Goal: Task Accomplishment & Management: Complete application form

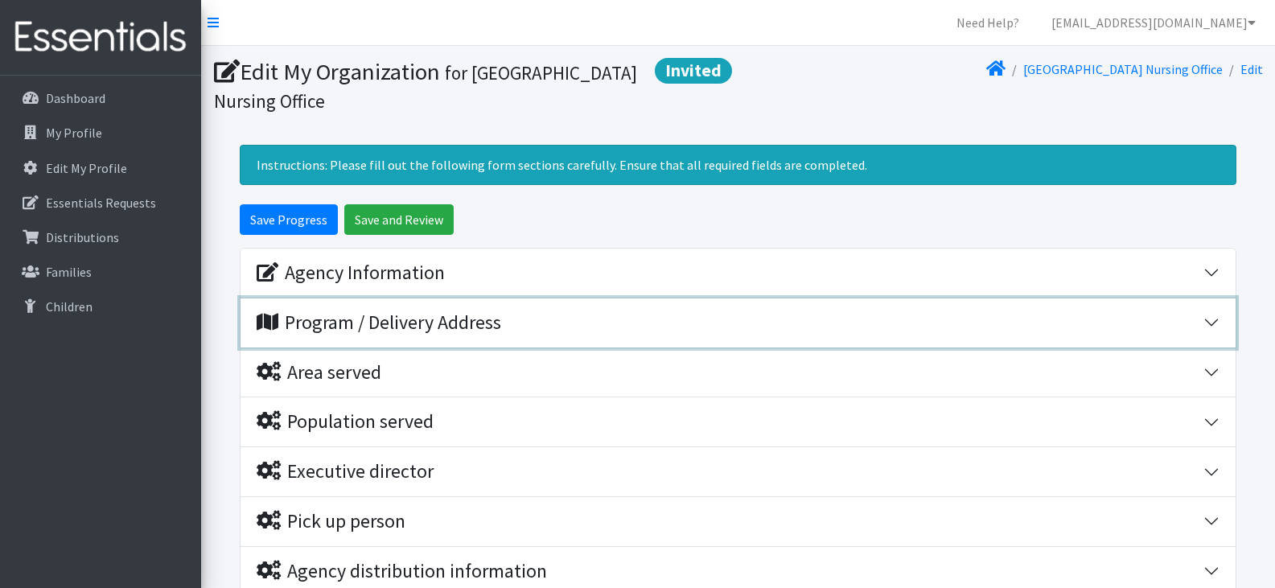
click at [1212, 327] on button "Program / Delivery Address" at bounding box center [737, 322] width 995 height 49
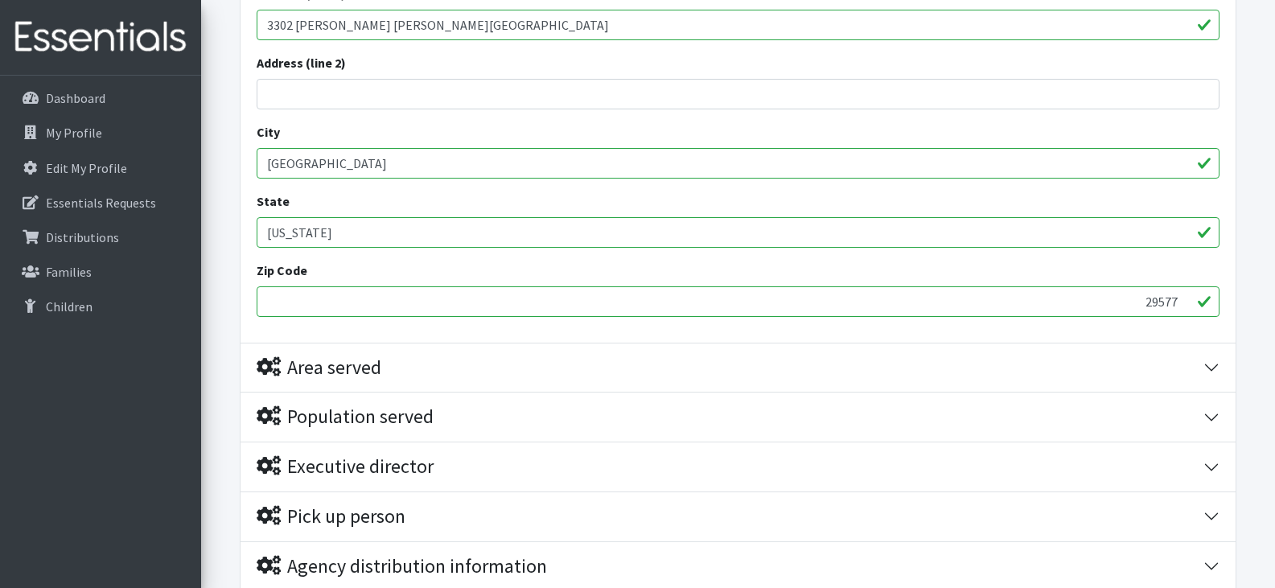
scroll to position [388, 0]
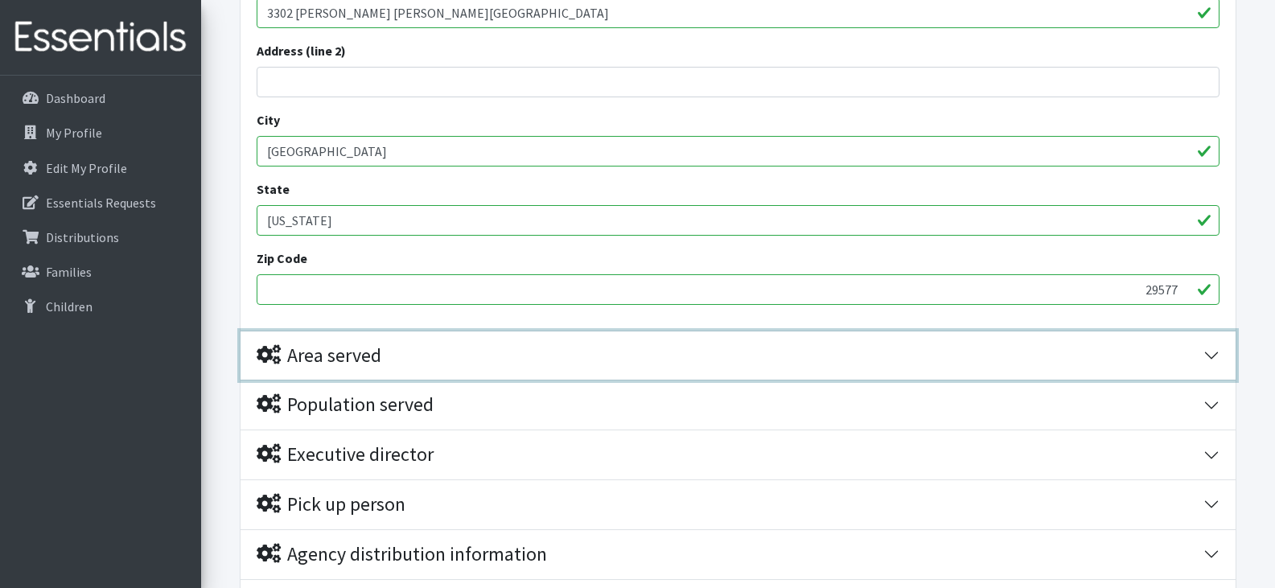
click at [1208, 347] on button "Area served" at bounding box center [737, 355] width 995 height 49
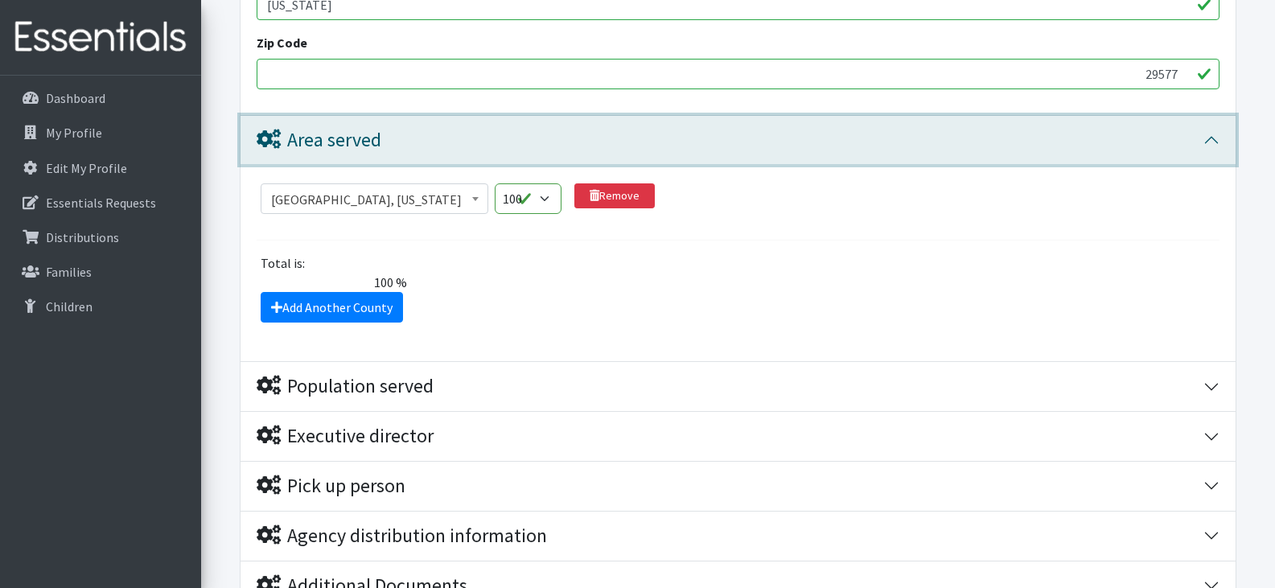
scroll to position [644, 0]
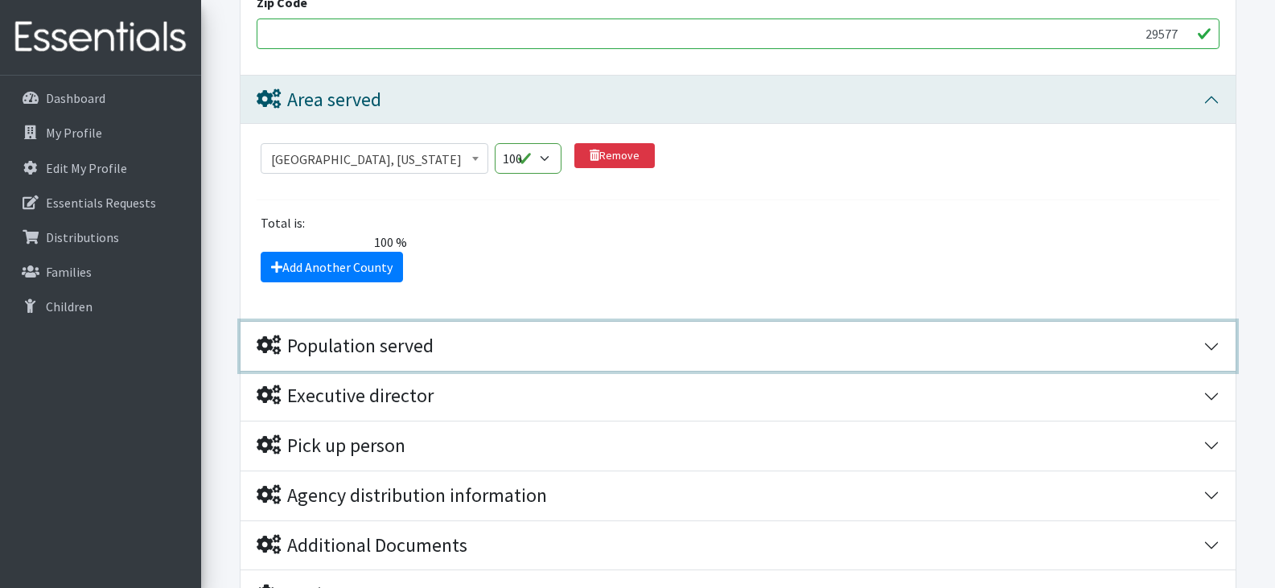
click at [1203, 343] on button "Population served" at bounding box center [737, 346] width 995 height 49
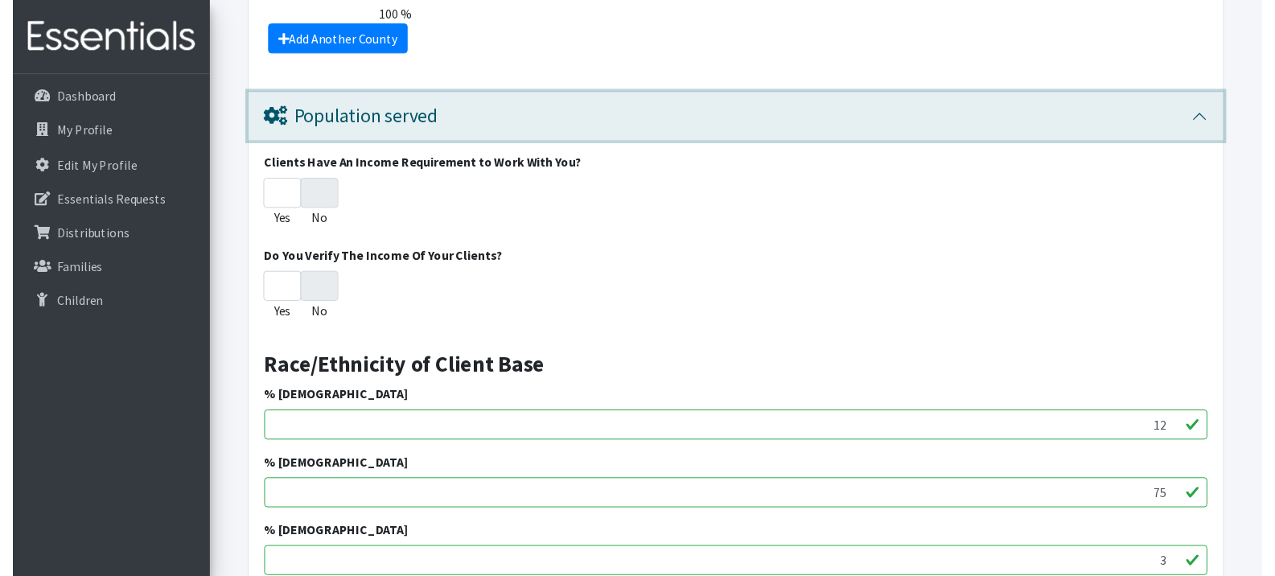
scroll to position [901, 0]
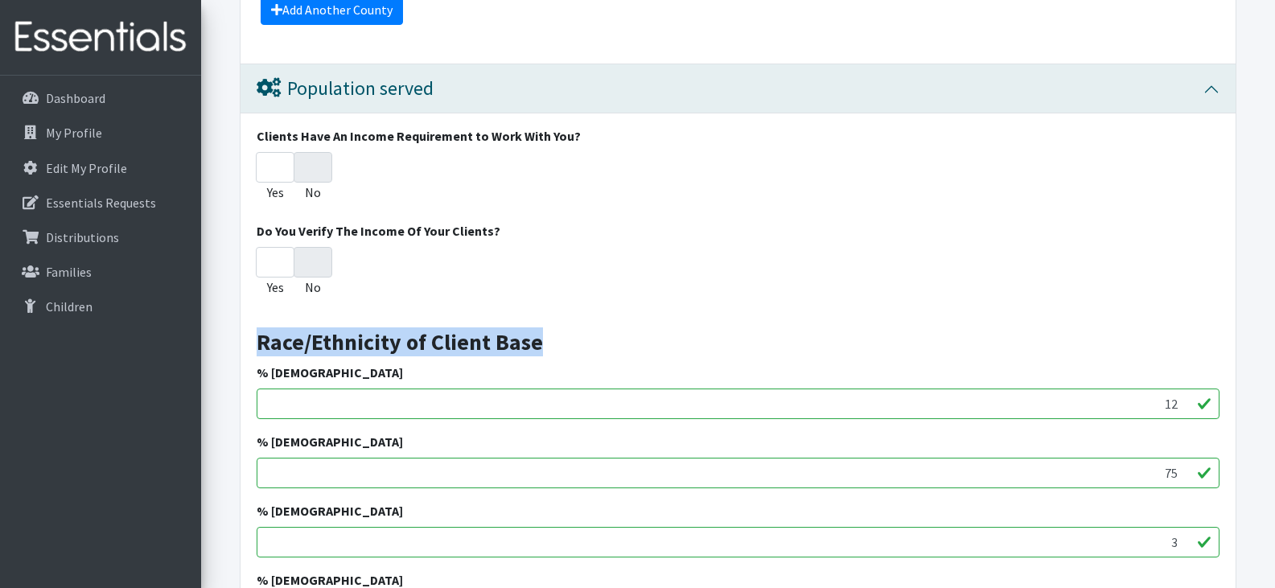
drag, startPoint x: 1274, startPoint y: 289, endPoint x: 1272, endPoint y: 329, distance: 40.2
click at [1272, 329] on form "Save Progress Save and Review Agency Information Agency Name * Myrtle Beach Hig…" at bounding box center [737, 461] width 1073 height 2317
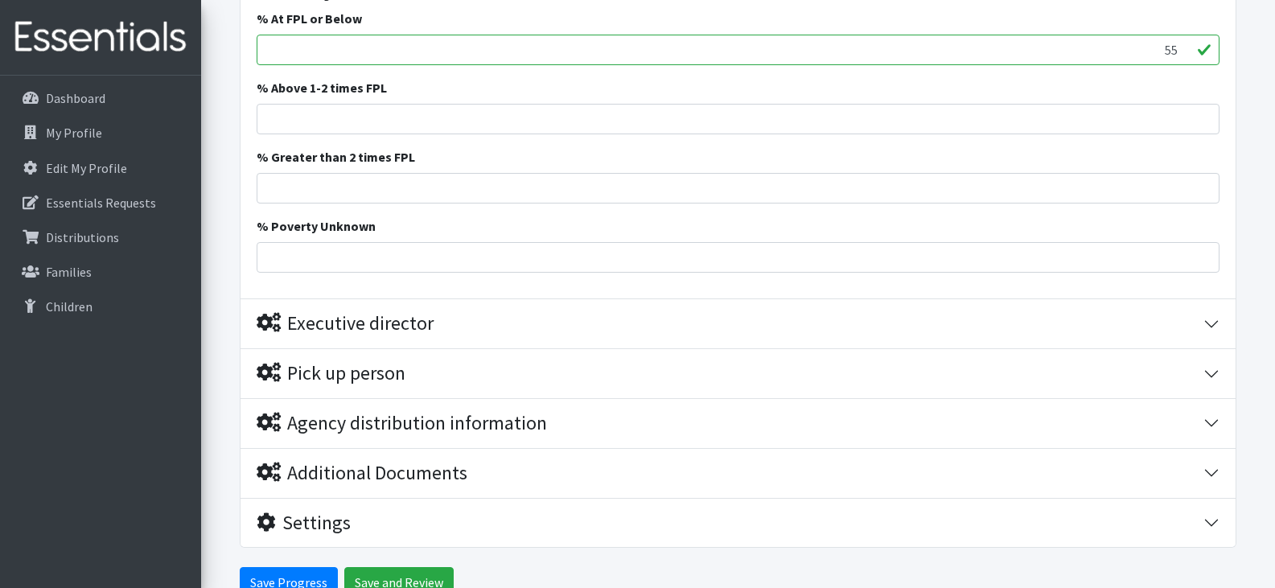
scroll to position [1938, 0]
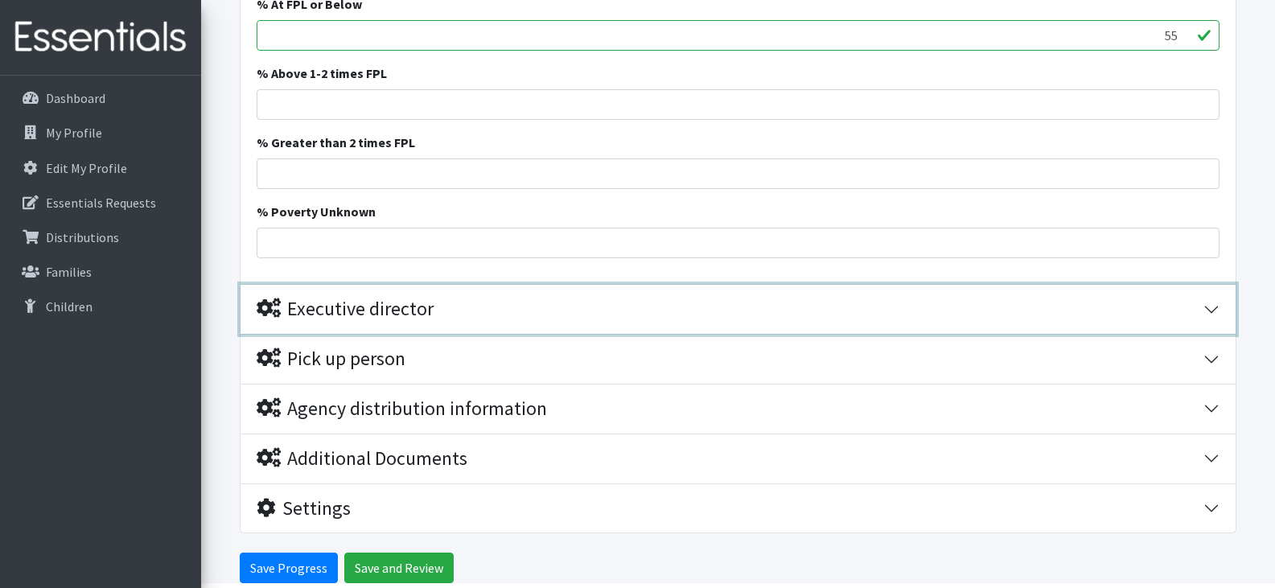
click at [1213, 307] on button "Executive director" at bounding box center [737, 309] width 995 height 49
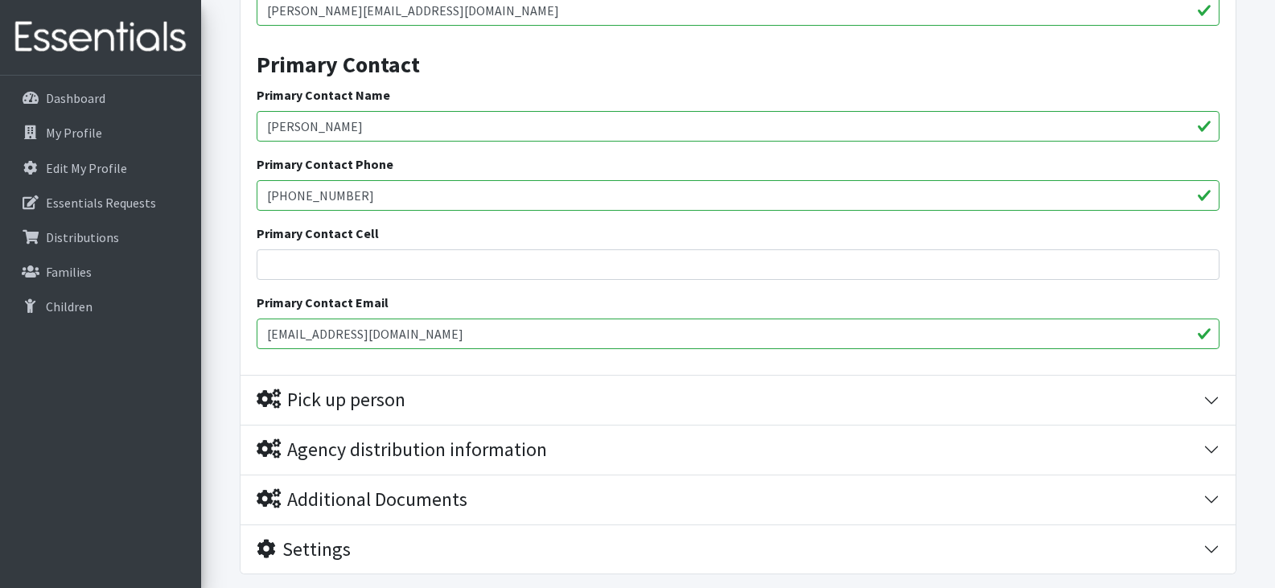
scroll to position [2494, 0]
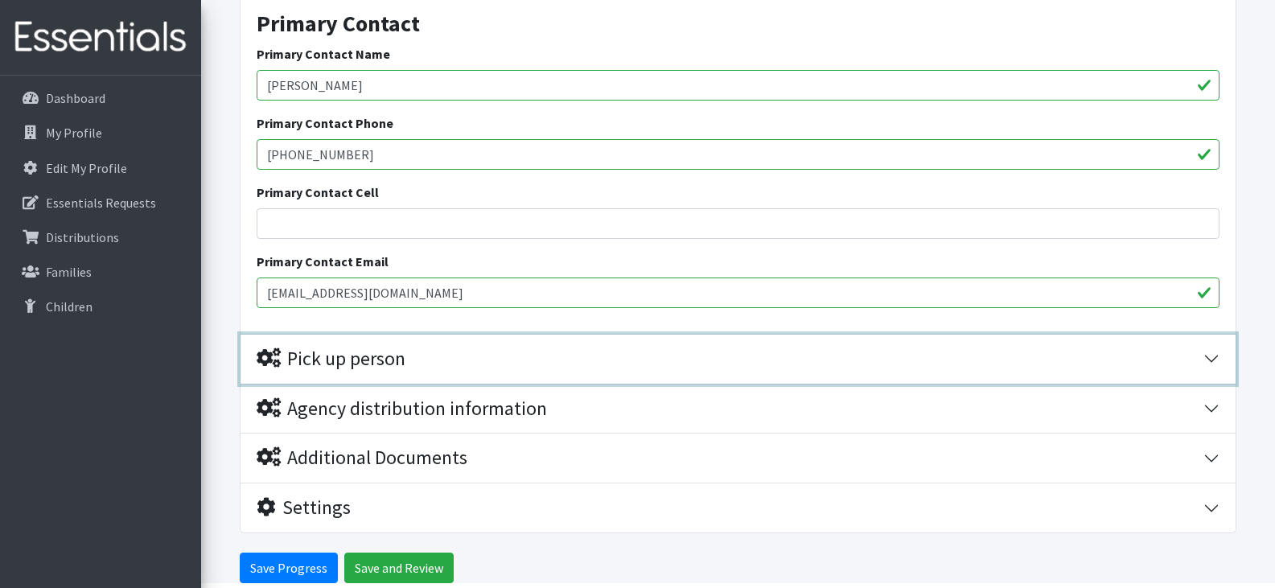
click at [1209, 359] on button "Pick up person" at bounding box center [737, 359] width 995 height 49
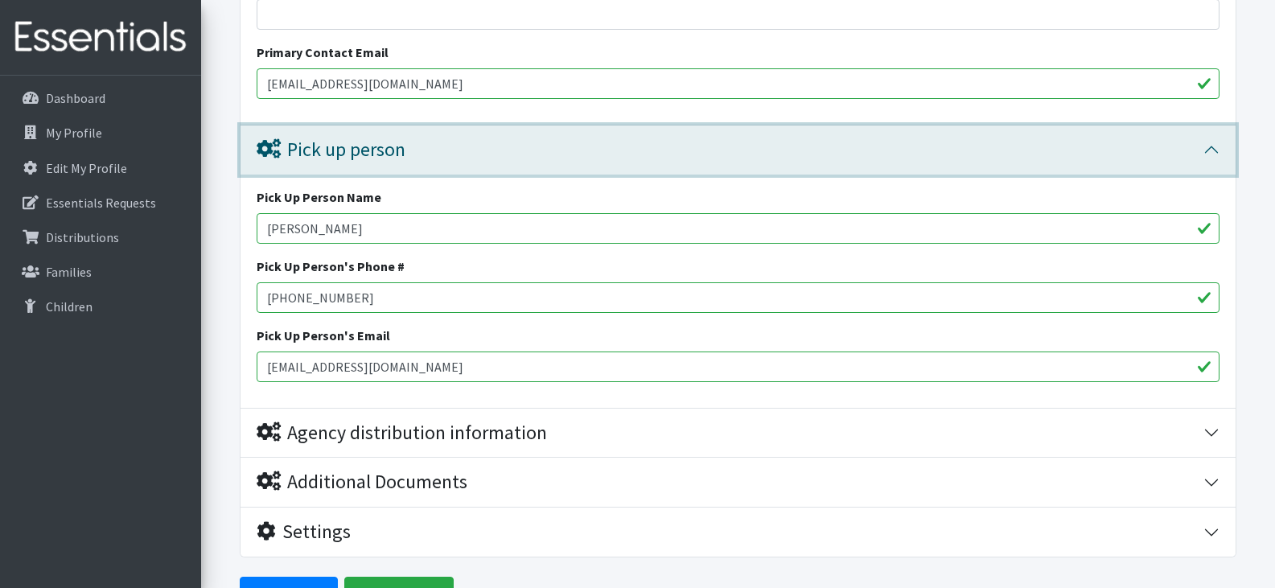
scroll to position [2728, 0]
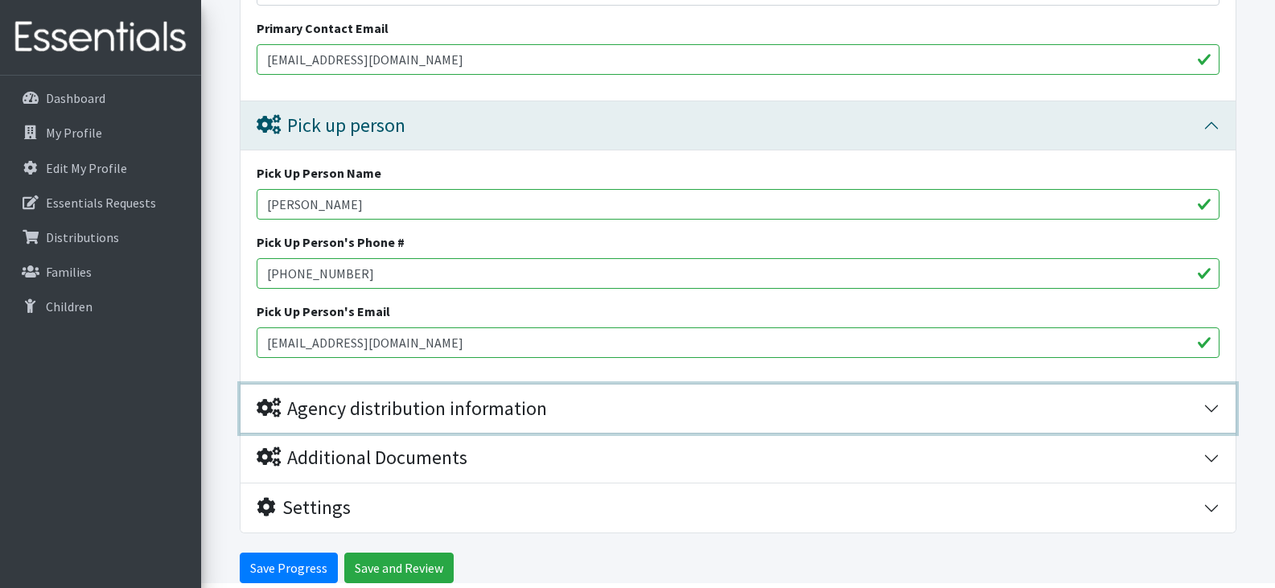
click at [1205, 404] on button "Agency distribution information" at bounding box center [737, 408] width 995 height 49
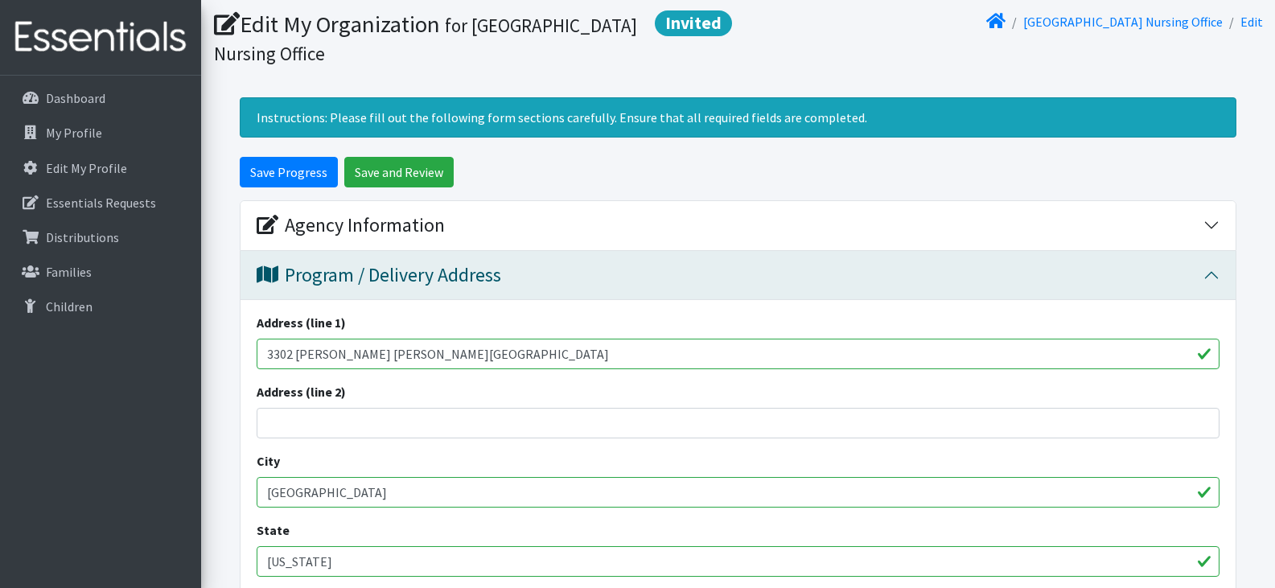
scroll to position [0, 0]
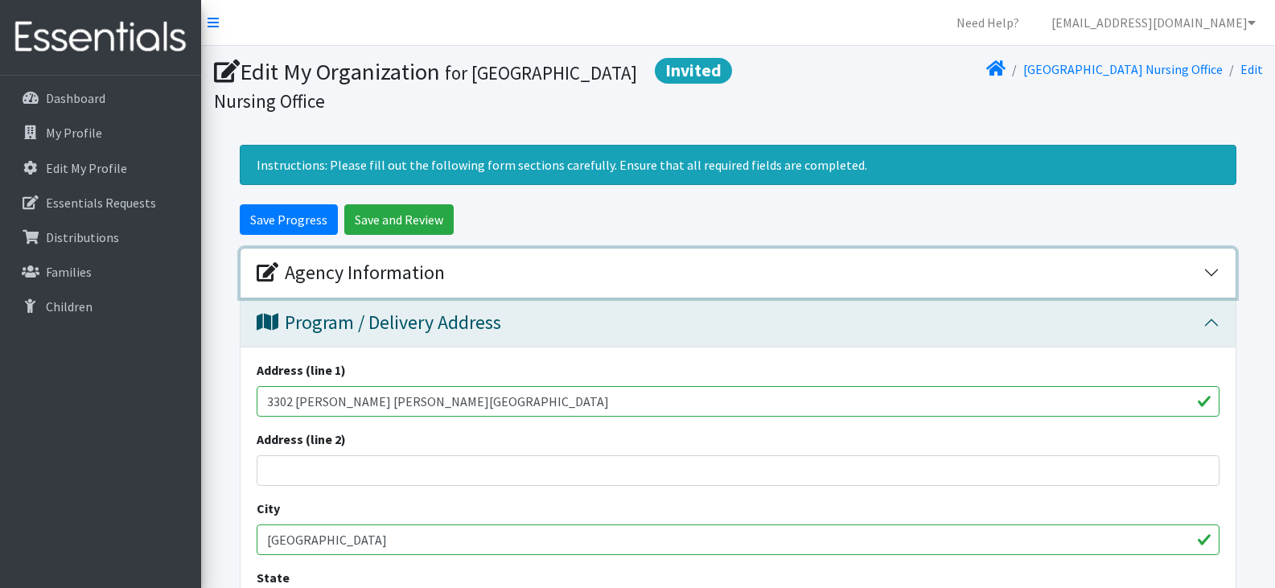
click at [1208, 274] on button "Agency Information" at bounding box center [737, 272] width 995 height 49
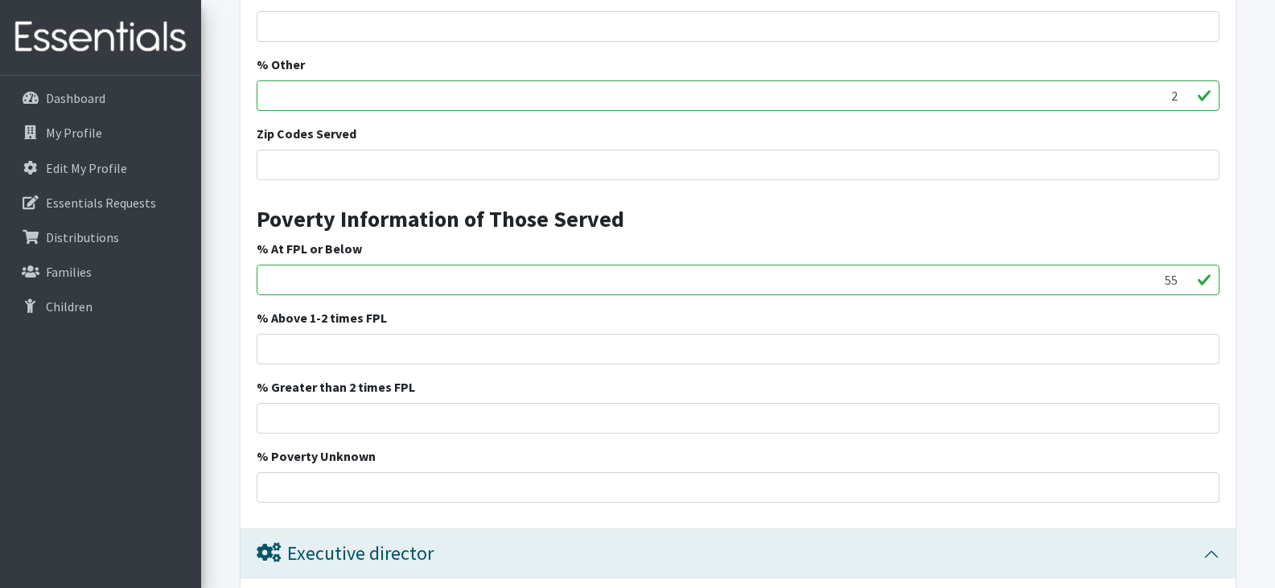
scroll to position [2436, 0]
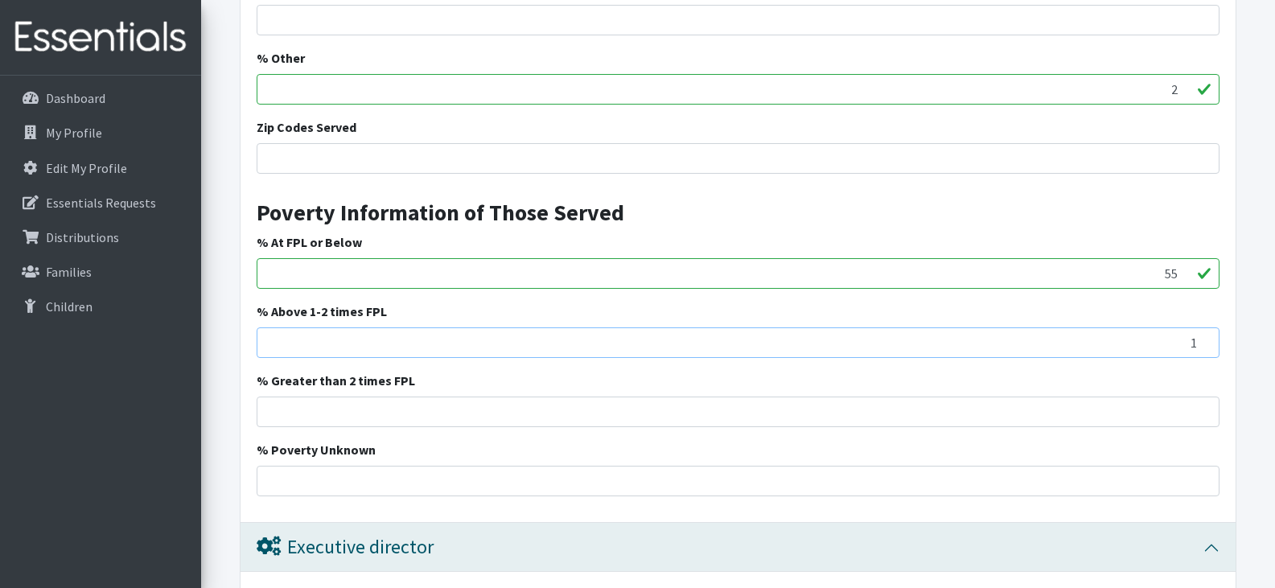
click at [1205, 335] on input "1" at bounding box center [738, 342] width 963 height 31
click at [1205, 335] on input "2" at bounding box center [738, 342] width 963 height 31
click at [1205, 335] on input "3" at bounding box center [738, 342] width 963 height 31
click at [1205, 335] on input "4" at bounding box center [738, 342] width 963 height 31
click at [1205, 335] on input "5" at bounding box center [738, 342] width 963 height 31
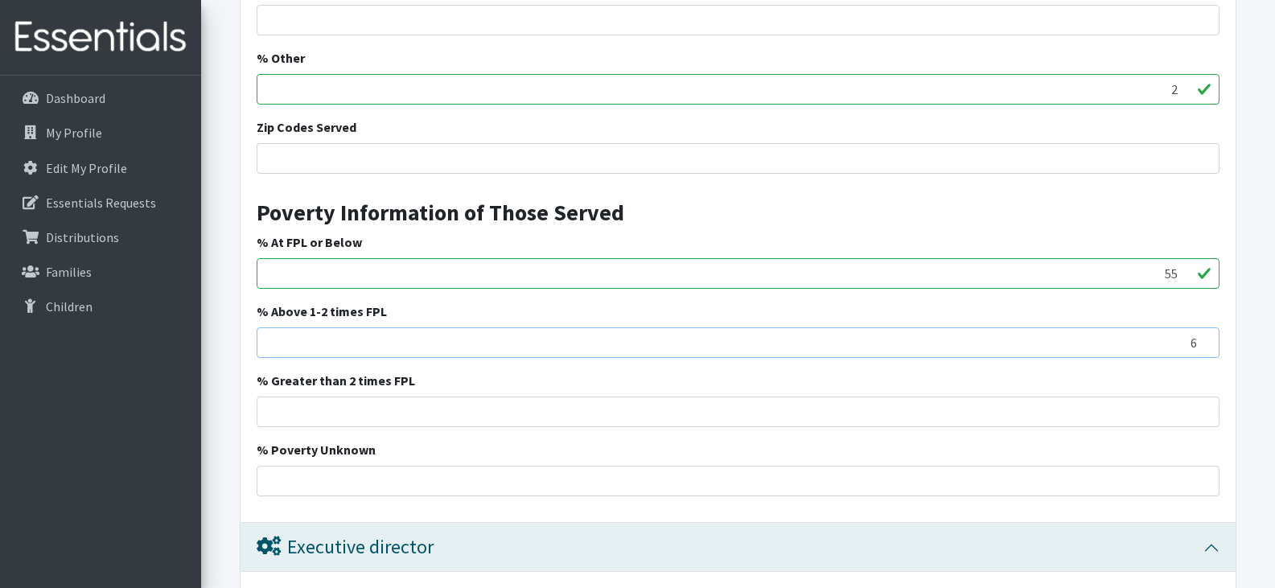
click at [1205, 335] on input "6" at bounding box center [738, 342] width 963 height 31
click at [1205, 335] on input "7" at bounding box center [738, 342] width 963 height 31
click at [1205, 335] on input "8" at bounding box center [738, 342] width 963 height 31
click at [1205, 335] on input "9" at bounding box center [738, 342] width 963 height 31
click at [1205, 335] on input "10" at bounding box center [738, 342] width 963 height 31
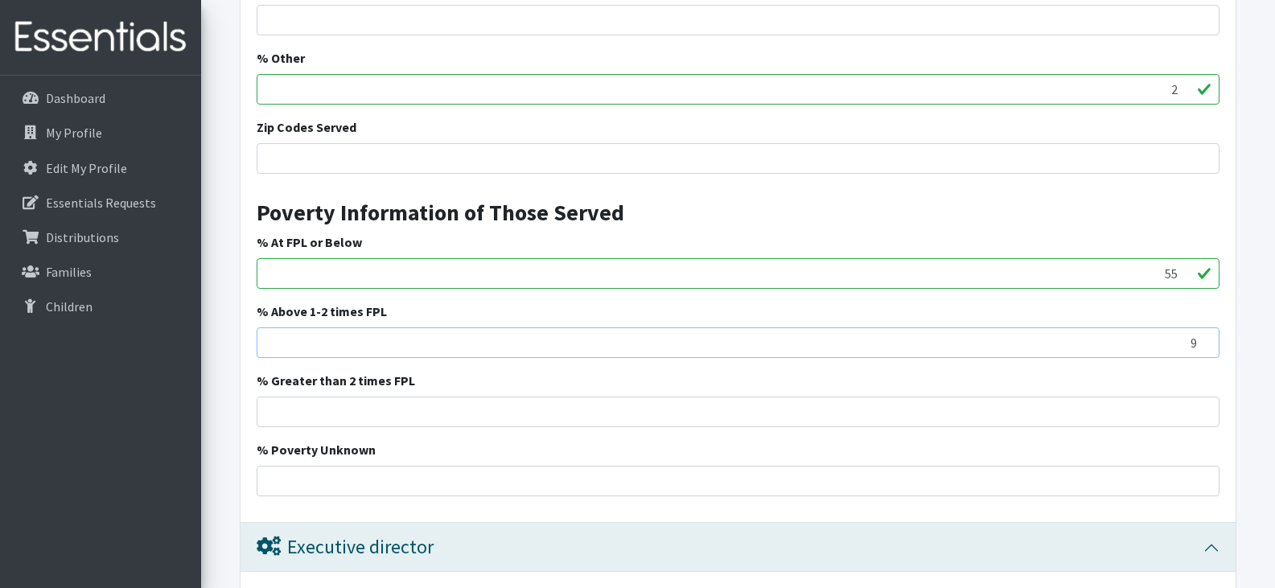
click at [1205, 348] on input "9" at bounding box center [738, 342] width 963 height 31
click at [1205, 348] on input "8" at bounding box center [738, 342] width 963 height 31
click at [1205, 348] on input "7" at bounding box center [738, 342] width 963 height 31
click at [1205, 348] on input "6" at bounding box center [738, 342] width 963 height 31
type input "5"
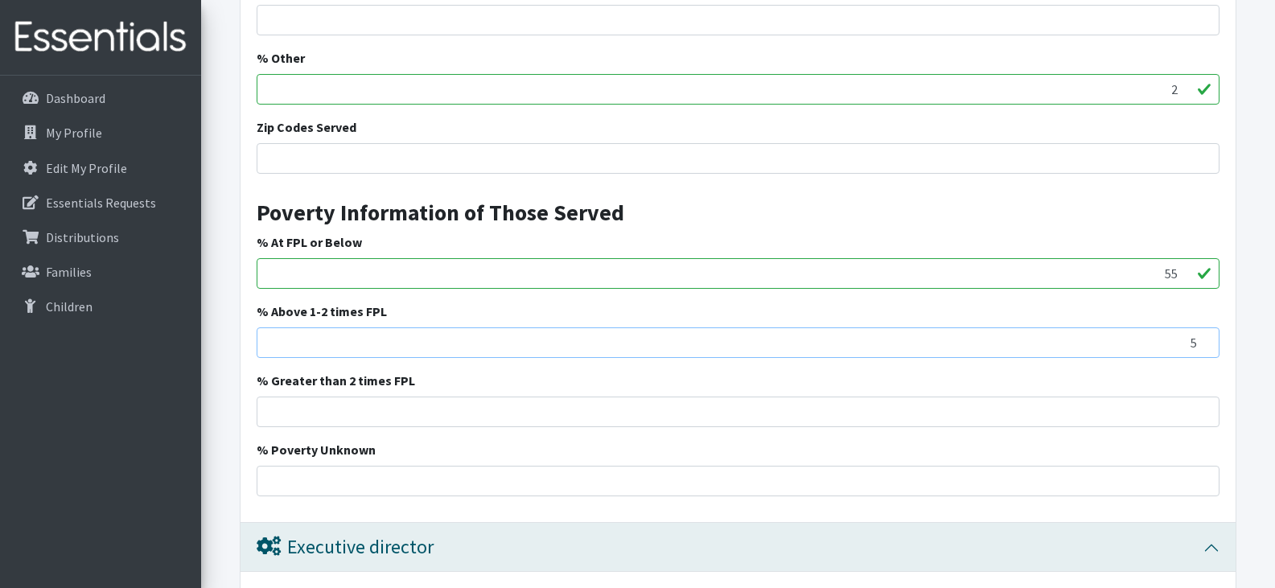
click at [1205, 348] on input "5" at bounding box center [738, 342] width 963 height 31
click at [1202, 406] on input "1" at bounding box center [738, 411] width 963 height 31
click at [1202, 406] on input "2" at bounding box center [738, 411] width 963 height 31
click at [1202, 406] on input "3" at bounding box center [738, 411] width 963 height 31
click at [1202, 406] on input "4" at bounding box center [738, 411] width 963 height 31
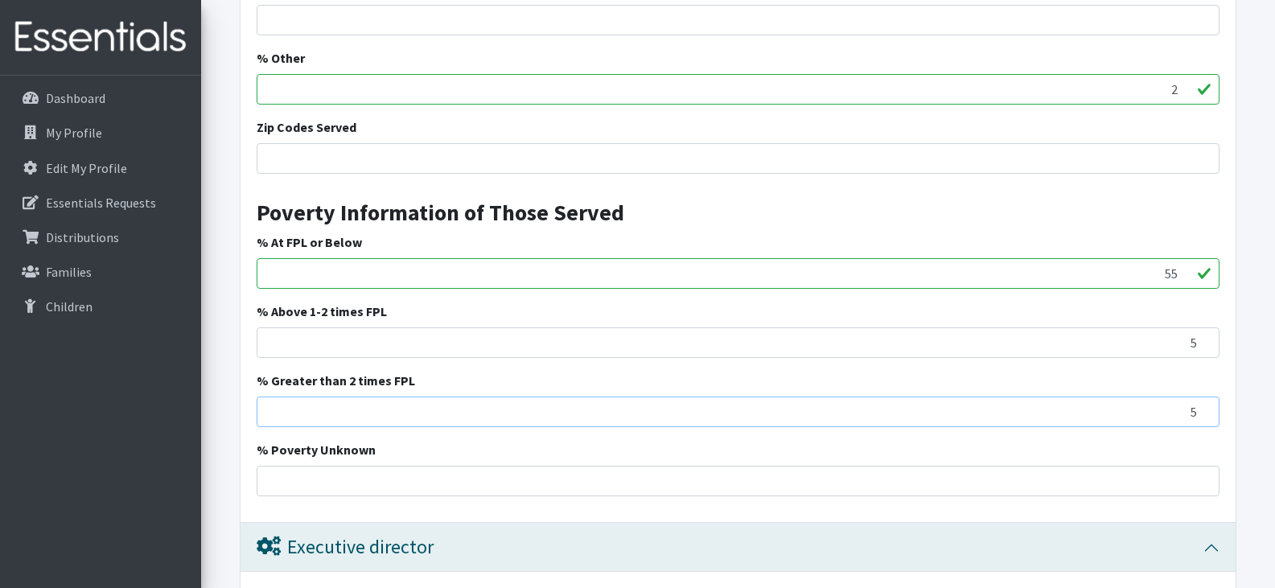
type input "5"
click at [1202, 406] on input "5" at bounding box center [738, 411] width 963 height 31
click at [1205, 338] on input "6" at bounding box center [738, 342] width 963 height 31
click at [1205, 338] on input "7" at bounding box center [738, 342] width 963 height 31
click at [1204, 348] on input "6" at bounding box center [738, 342] width 963 height 31
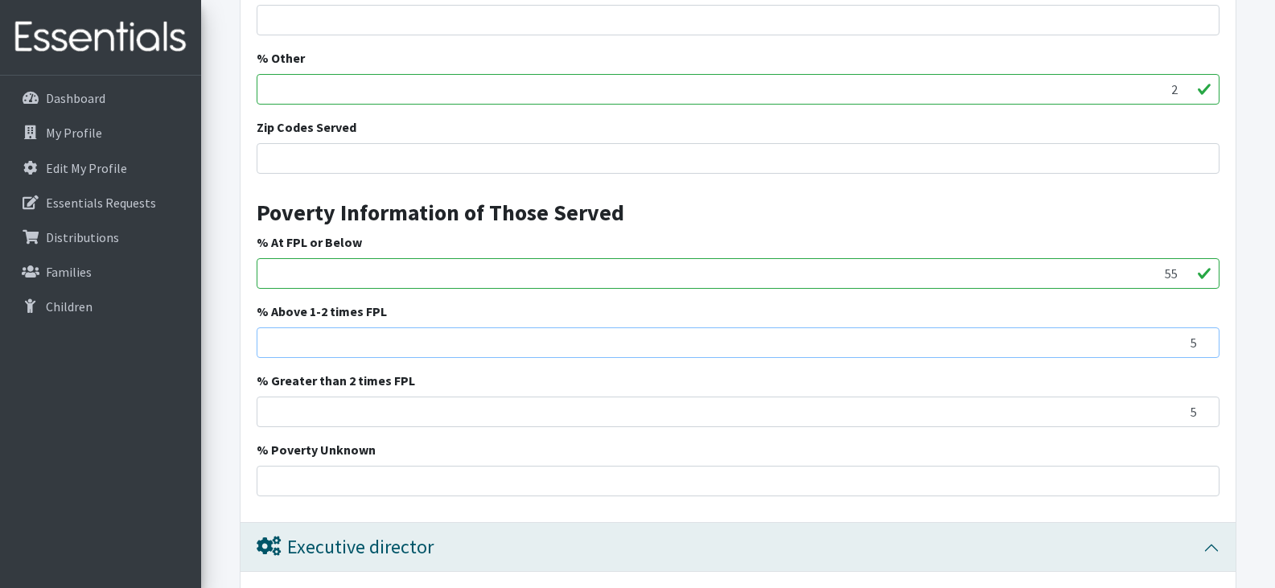
click at [1204, 348] on input "5" at bounding box center [738, 342] width 963 height 31
click at [1204, 348] on input "4" at bounding box center [738, 342] width 963 height 31
click at [1204, 348] on input "3" at bounding box center [738, 342] width 963 height 31
click at [1204, 348] on input "2" at bounding box center [738, 342] width 963 height 31
click at [1204, 348] on input "1" at bounding box center [738, 342] width 963 height 31
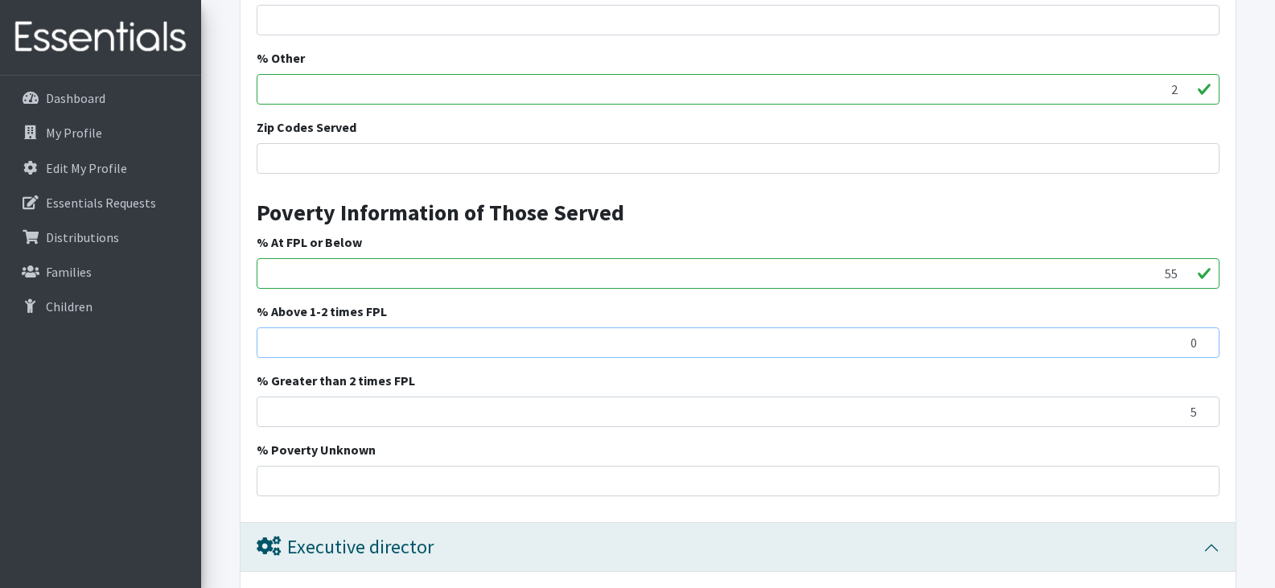
click at [1204, 348] on input "0" at bounding box center [738, 342] width 963 height 31
click at [1204, 348] on input "-1" at bounding box center [738, 342] width 963 height 31
type input "0"
click at [1203, 337] on input "0" at bounding box center [738, 342] width 963 height 31
click at [1203, 417] on input "4" at bounding box center [738, 411] width 963 height 31
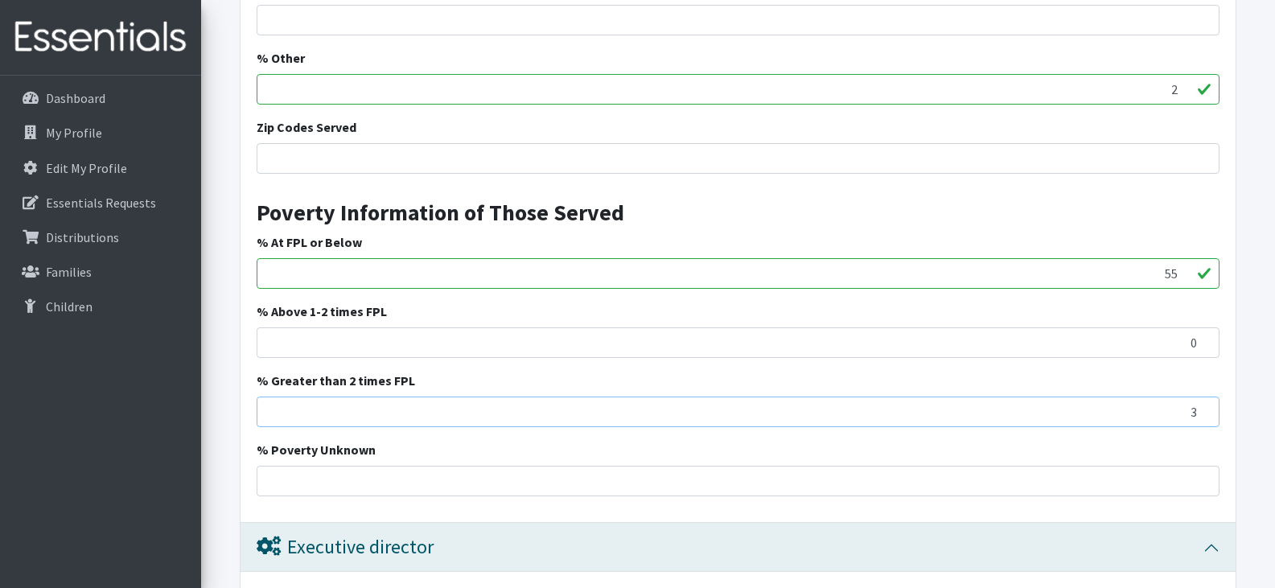
click at [1203, 417] on input "3" at bounding box center [738, 411] width 963 height 31
click at [1203, 417] on input "2" at bounding box center [738, 411] width 963 height 31
click at [1203, 417] on input "1" at bounding box center [738, 411] width 963 height 31
type input "0"
click at [1203, 417] on input "0" at bounding box center [738, 411] width 963 height 31
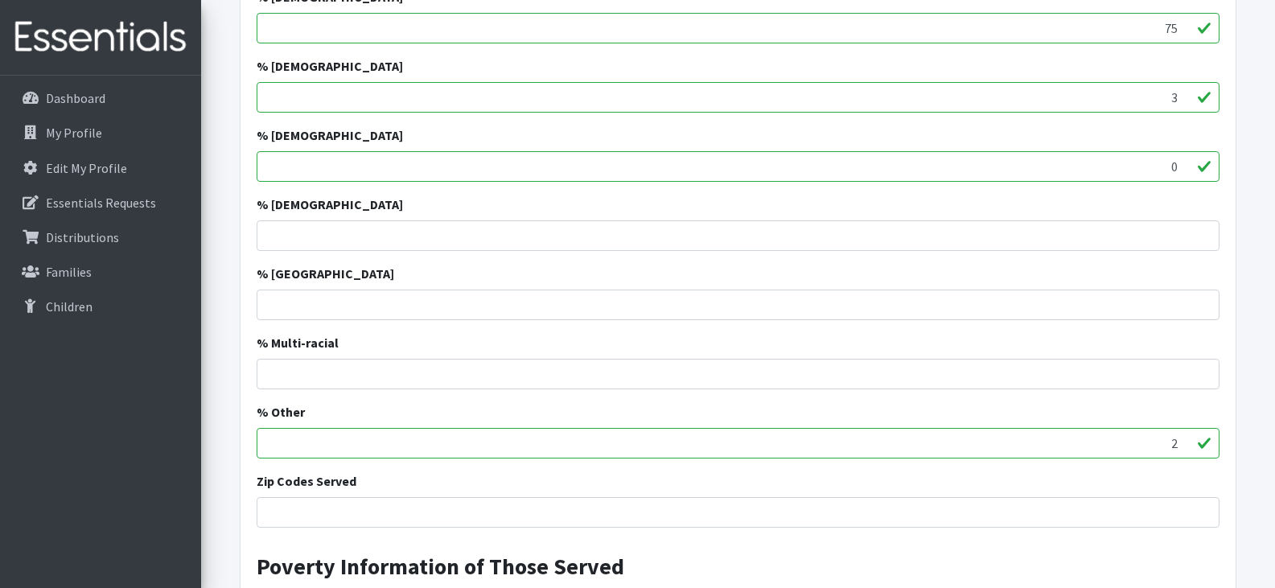
scroll to position [2096, 0]
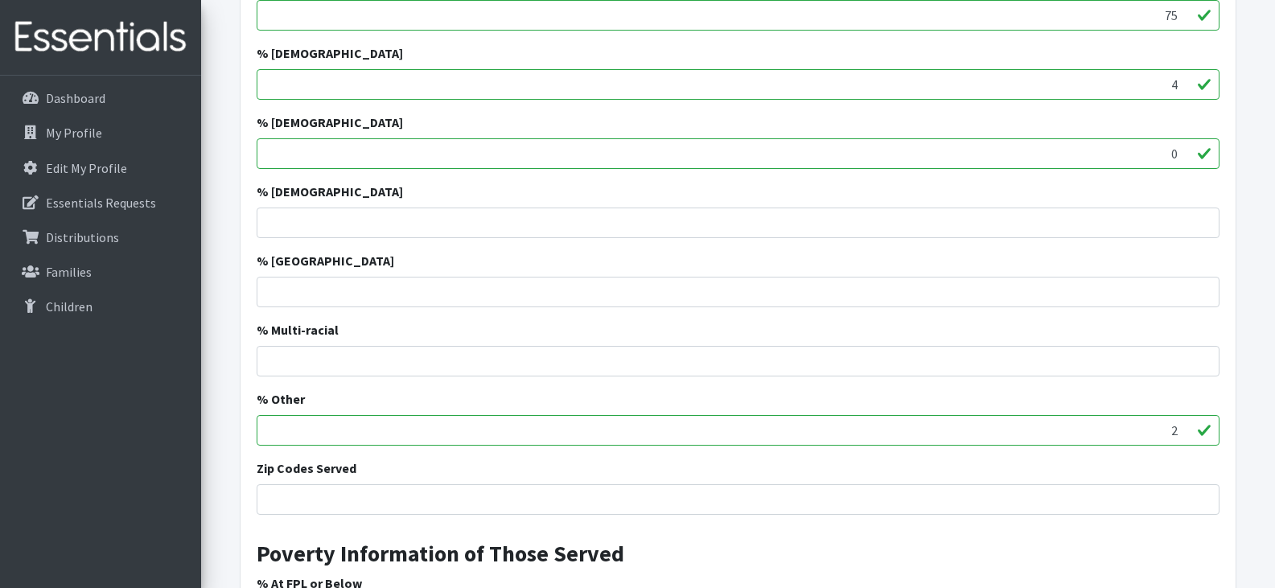
click at [1180, 81] on input "4" at bounding box center [738, 84] width 963 height 31
type input "5"
click at [1180, 81] on input "5" at bounding box center [738, 84] width 963 height 31
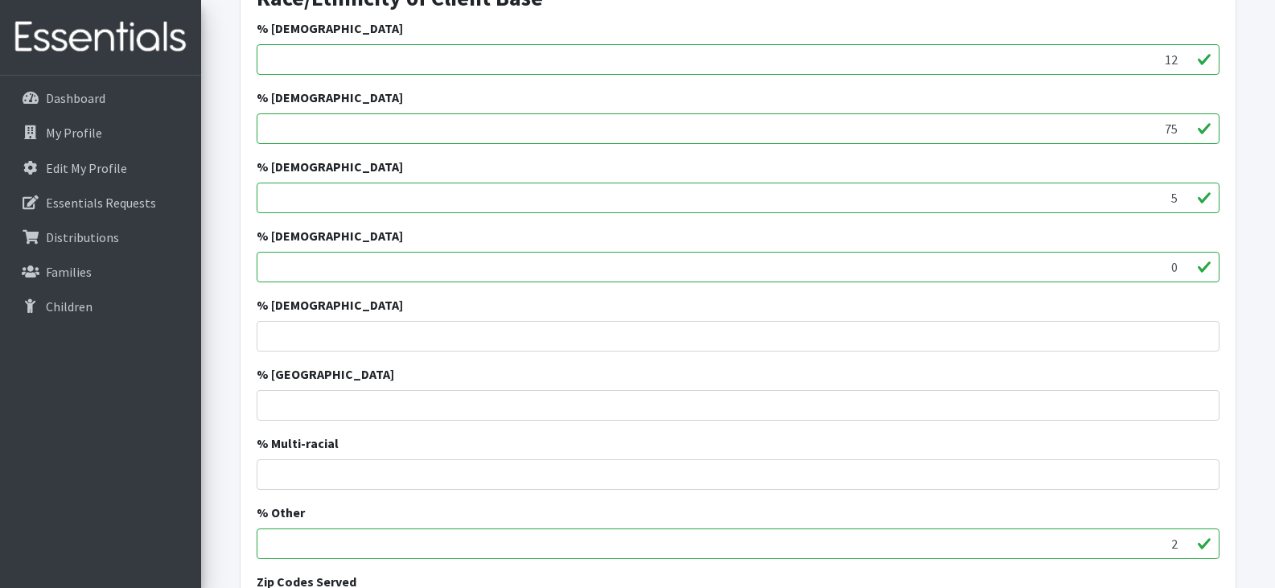
scroll to position [1967, 0]
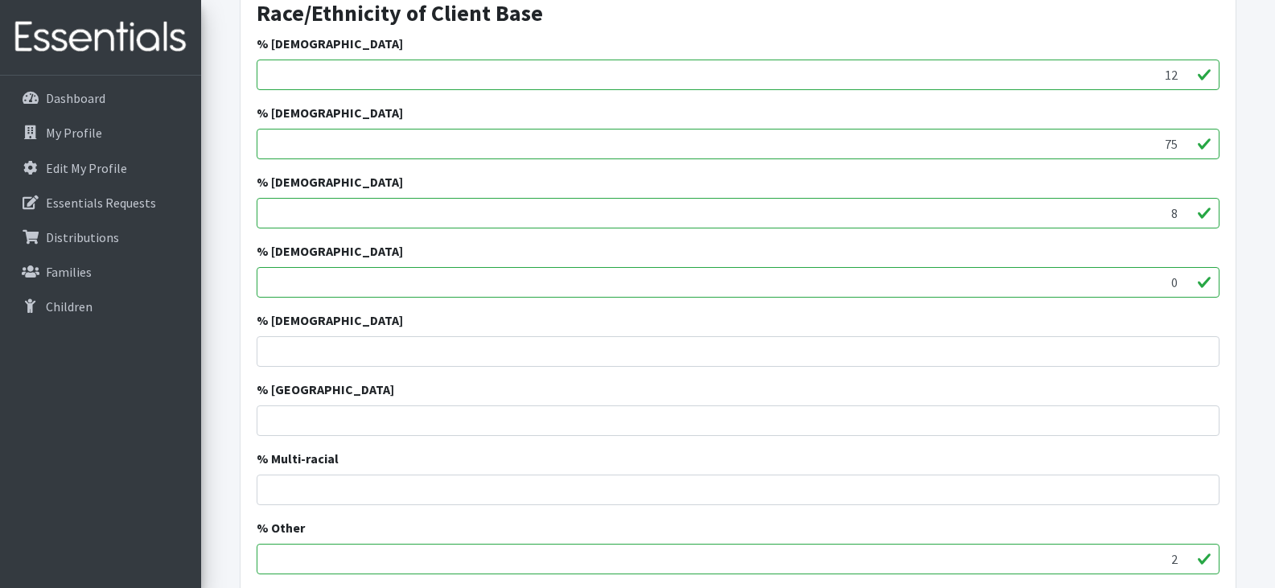
type input "8"
click at [1183, 555] on input "3" at bounding box center [738, 559] width 963 height 31
click at [1183, 555] on input "4" at bounding box center [738, 559] width 963 height 31
type input "5"
click at [1183, 555] on input "5" at bounding box center [738, 559] width 963 height 31
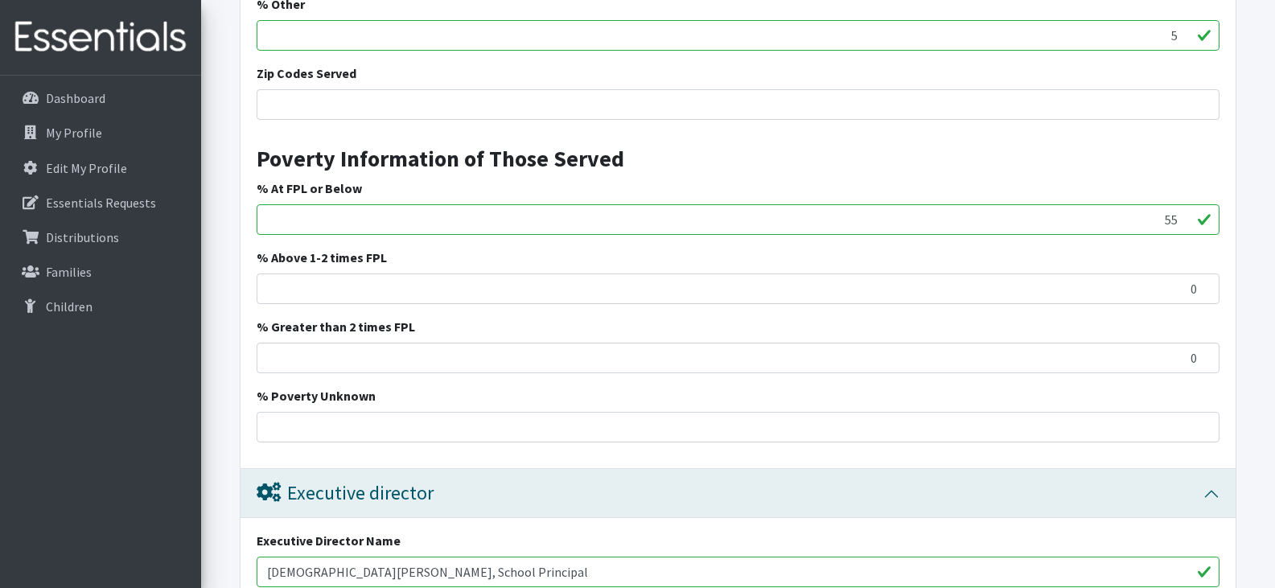
scroll to position [2497, 0]
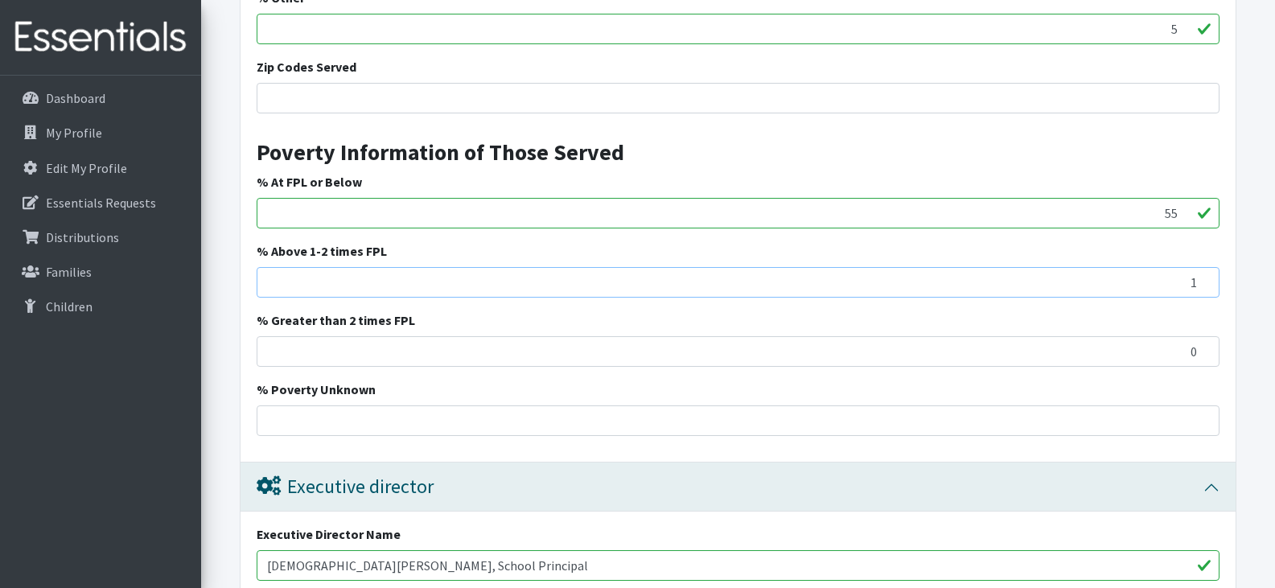
click at [1201, 277] on input "1" at bounding box center [738, 282] width 963 height 31
click at [1201, 277] on input "2" at bounding box center [738, 282] width 963 height 31
click at [1201, 277] on input "3" at bounding box center [738, 282] width 963 height 31
click at [1201, 277] on input "4" at bounding box center [738, 282] width 963 height 31
click at [1201, 277] on input "7" at bounding box center [738, 282] width 963 height 31
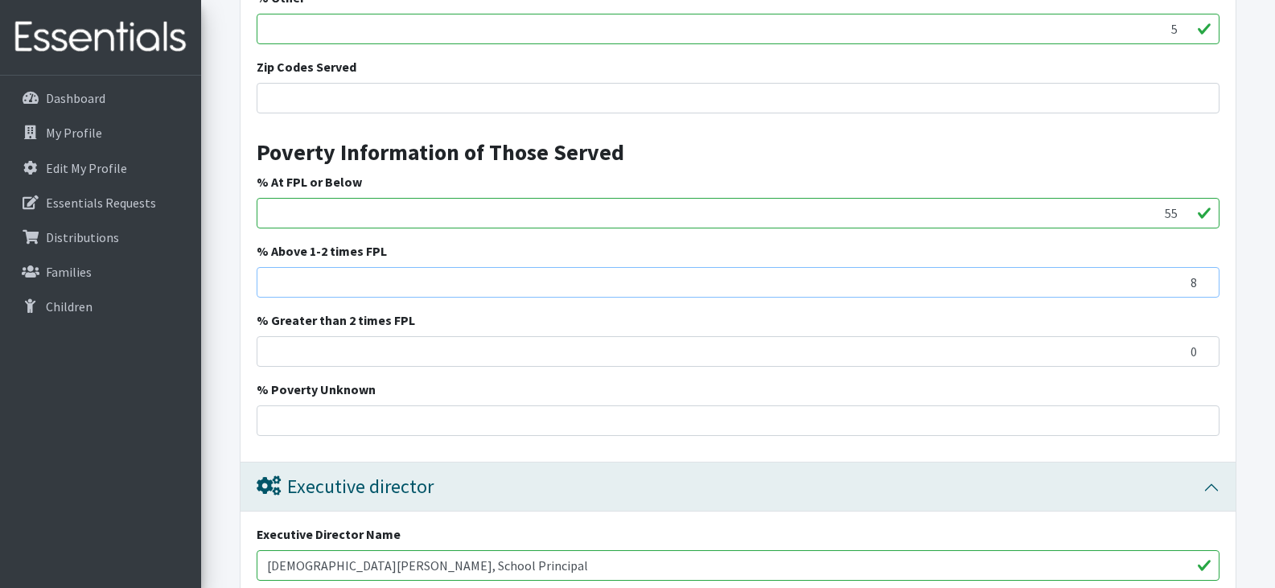
click at [1201, 277] on input "8" at bounding box center [738, 282] width 963 height 31
click at [1201, 277] on input "9" at bounding box center [738, 282] width 963 height 31
click at [1201, 277] on input "10" at bounding box center [738, 282] width 963 height 31
click at [1201, 277] on input "11" at bounding box center [738, 282] width 963 height 31
click at [1201, 277] on input "12" at bounding box center [738, 282] width 963 height 31
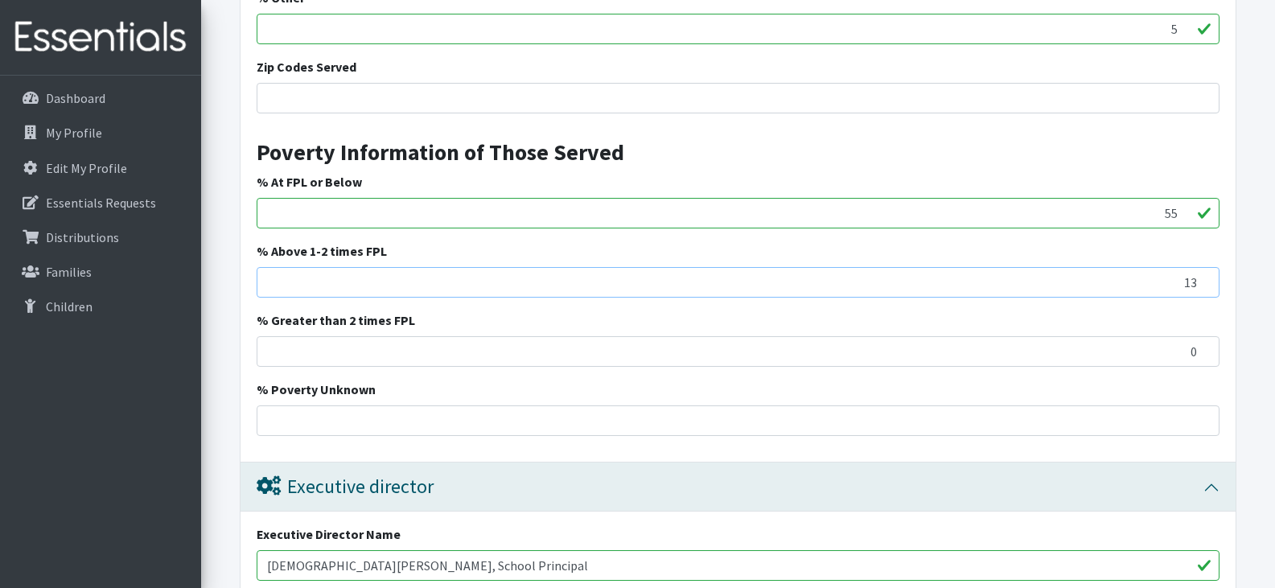
click at [1201, 277] on input "13" at bounding box center [738, 282] width 963 height 31
click at [1201, 277] on input "14" at bounding box center [738, 282] width 963 height 31
click at [1201, 277] on input "15" at bounding box center [738, 282] width 963 height 31
click at [1201, 277] on input "16" at bounding box center [738, 282] width 963 height 31
click at [1201, 277] on input "17" at bounding box center [738, 282] width 963 height 31
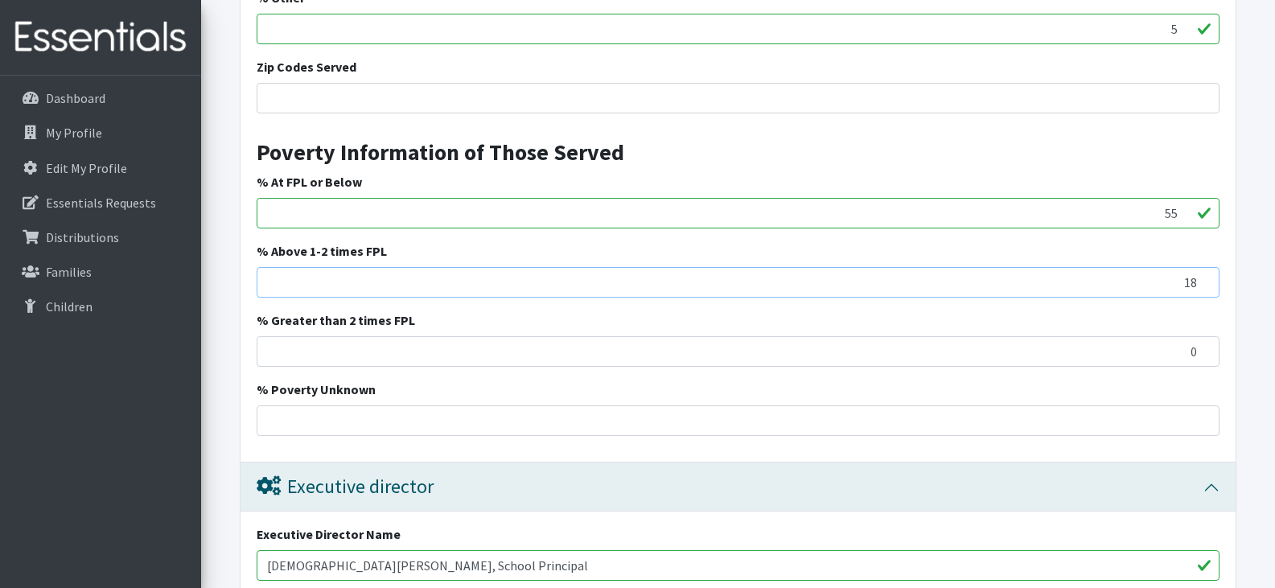
click at [1201, 277] on input "18" at bounding box center [738, 282] width 963 height 31
click at [1201, 277] on input "19" at bounding box center [738, 282] width 963 height 31
click at [1201, 277] on input "20" at bounding box center [738, 282] width 963 height 31
click at [1201, 277] on input "21" at bounding box center [738, 282] width 963 height 31
click at [1201, 277] on input "22" at bounding box center [738, 282] width 963 height 31
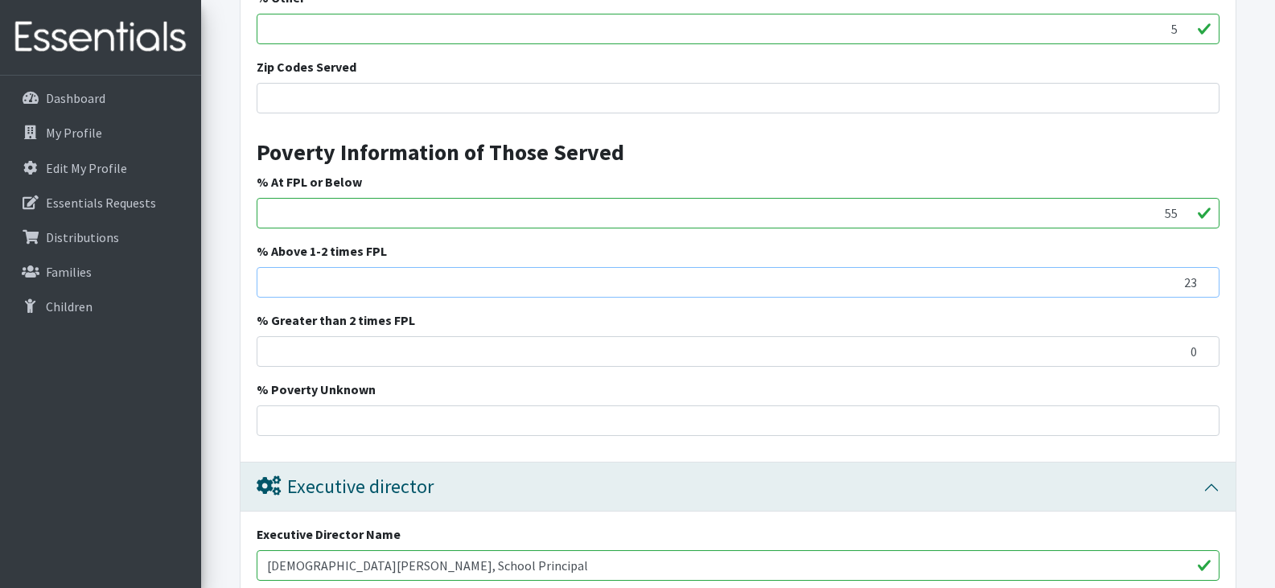
click at [1201, 277] on input "23" at bounding box center [738, 282] width 963 height 31
click at [1201, 277] on input "24" at bounding box center [738, 282] width 963 height 31
type input "2"
type input "30"
click at [1202, 346] on input "1" at bounding box center [738, 351] width 963 height 31
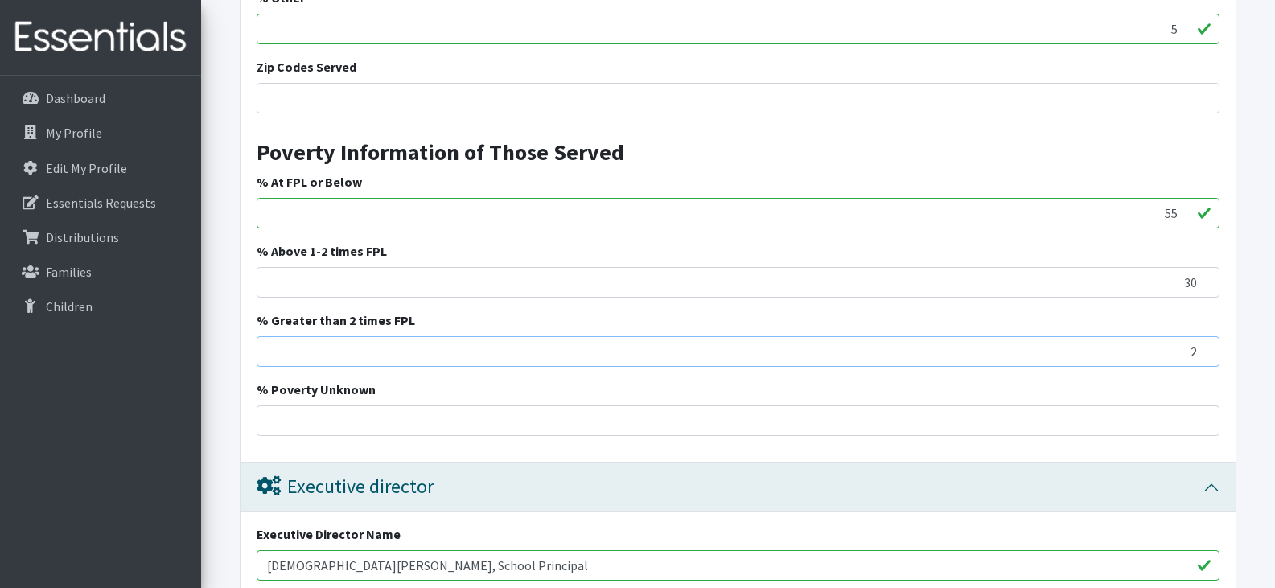
click at [1202, 346] on input "2" at bounding box center [738, 351] width 963 height 31
click at [1202, 346] on input "3" at bounding box center [738, 351] width 963 height 31
click at [1202, 346] on input "4" at bounding box center [738, 351] width 963 height 31
type input "5"
click at [1202, 346] on input "5" at bounding box center [738, 351] width 963 height 31
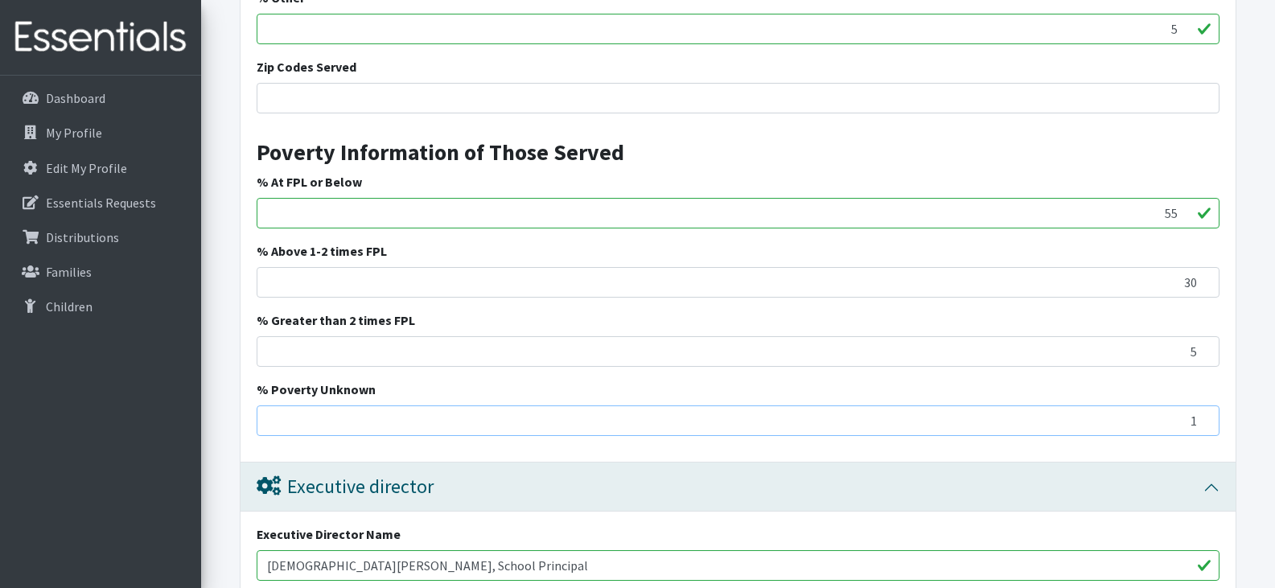
click at [1201, 414] on input "1" at bounding box center [738, 420] width 963 height 31
click at [1201, 414] on input "2" at bounding box center [738, 420] width 963 height 31
click at [1201, 414] on input "3" at bounding box center [738, 420] width 963 height 31
click at [1201, 414] on input "4" at bounding box center [738, 420] width 963 height 31
click at [1201, 414] on input "5" at bounding box center [738, 420] width 963 height 31
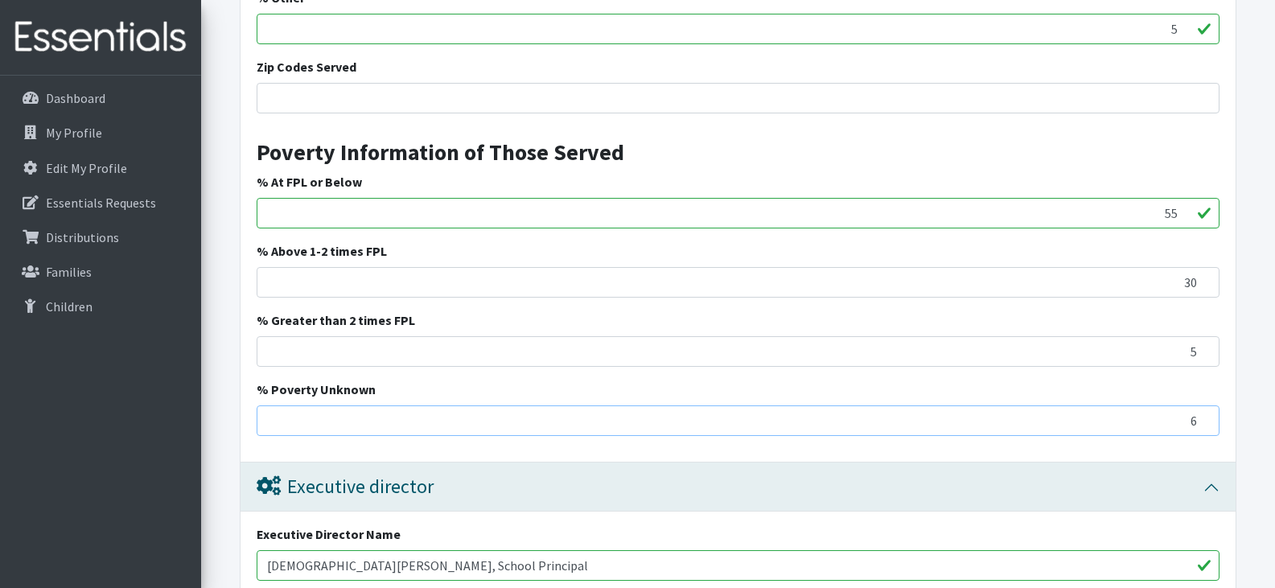
click at [1201, 414] on input "6" at bounding box center [738, 420] width 963 height 31
click at [1201, 414] on input "7" at bounding box center [738, 420] width 963 height 31
click at [1201, 414] on input "8" at bounding box center [738, 420] width 963 height 31
click at [1201, 414] on input "9" at bounding box center [738, 420] width 963 height 31
click at [1201, 414] on input "10" at bounding box center [738, 420] width 963 height 31
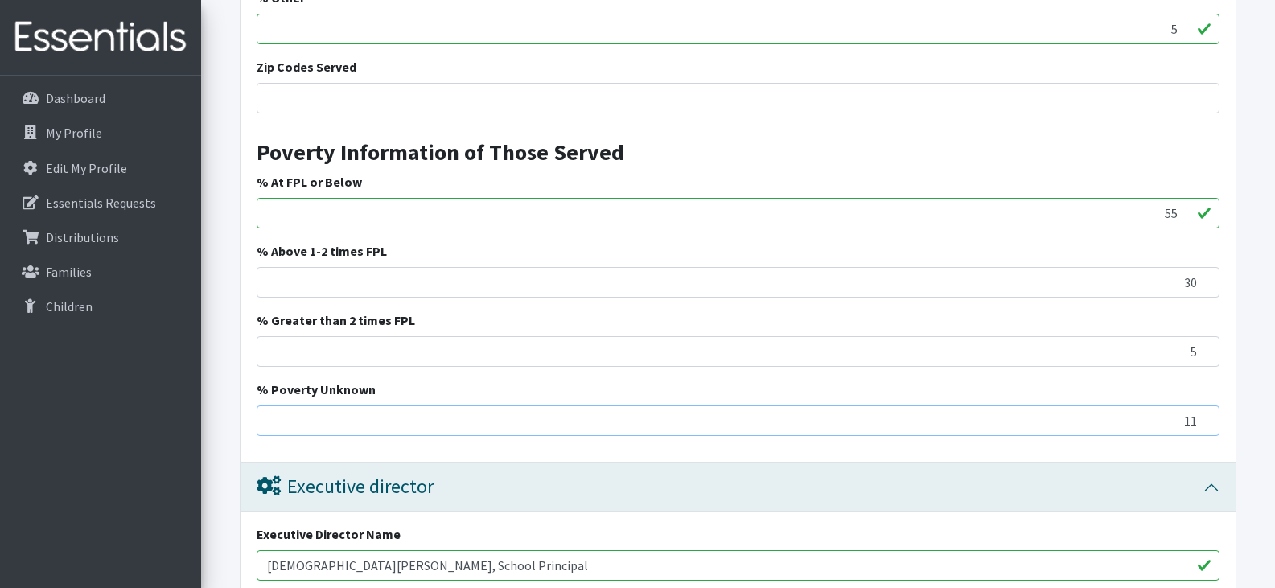
click at [1201, 414] on input "11" at bounding box center [738, 420] width 963 height 31
click at [1201, 414] on input "12" at bounding box center [738, 420] width 963 height 31
click at [1201, 414] on input "13" at bounding box center [738, 420] width 963 height 31
click at [1201, 414] on input "14" at bounding box center [738, 420] width 963 height 31
click at [1201, 414] on input "15" at bounding box center [738, 420] width 963 height 31
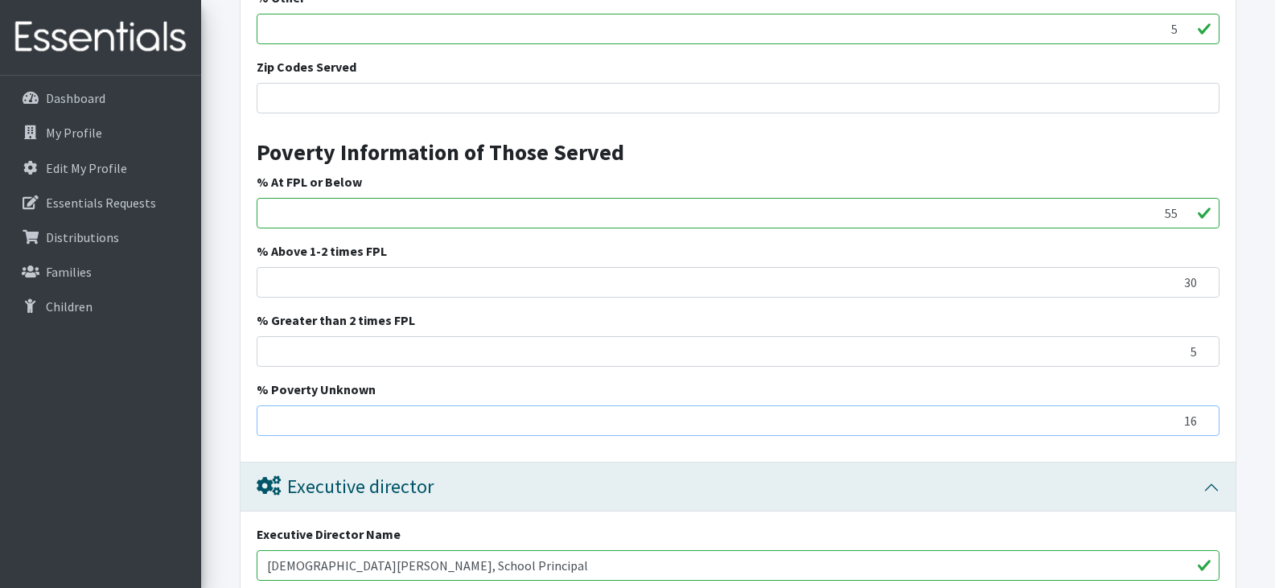
click at [1201, 414] on input "16" at bounding box center [738, 420] width 963 height 31
click at [1201, 414] on input "17" at bounding box center [738, 420] width 963 height 31
click at [1201, 414] on input "18" at bounding box center [738, 420] width 963 height 31
click at [1201, 414] on input "19" at bounding box center [738, 420] width 963 height 31
type input "20"
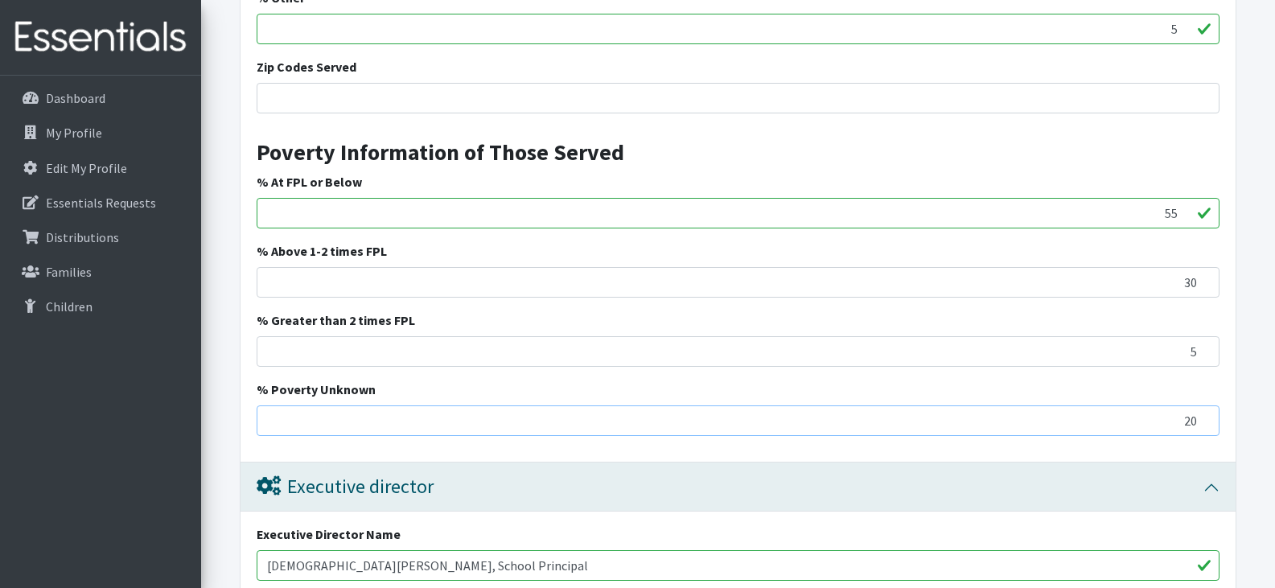
click at [1201, 414] on input "20" at bounding box center [738, 420] width 963 height 31
click at [1205, 288] on input "29" at bounding box center [738, 282] width 963 height 31
click at [1205, 288] on input "28" at bounding box center [738, 282] width 963 height 31
click at [1205, 288] on input "27" at bounding box center [738, 282] width 963 height 31
click at [1205, 288] on input "26" at bounding box center [738, 282] width 963 height 31
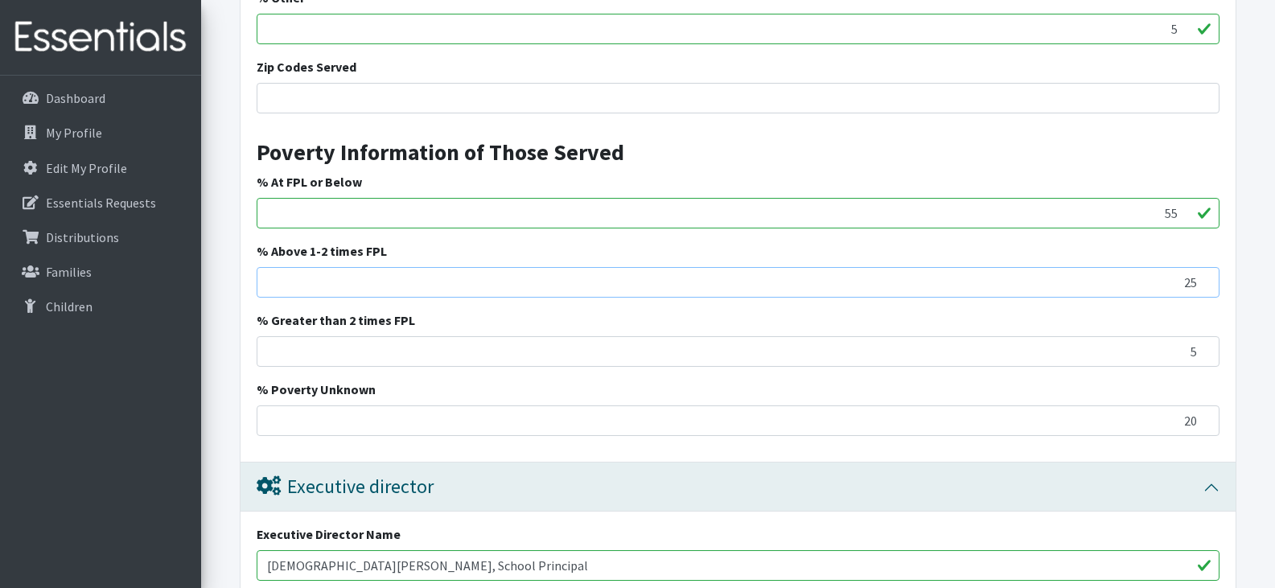
click at [1205, 288] on input "25" at bounding box center [738, 282] width 963 height 31
click at [1205, 288] on input "24" at bounding box center [738, 282] width 963 height 31
click at [1205, 288] on input "23" at bounding box center [738, 282] width 963 height 31
click at [1205, 288] on input "22" at bounding box center [738, 282] width 963 height 31
click at [1205, 288] on input "21" at bounding box center [738, 282] width 963 height 31
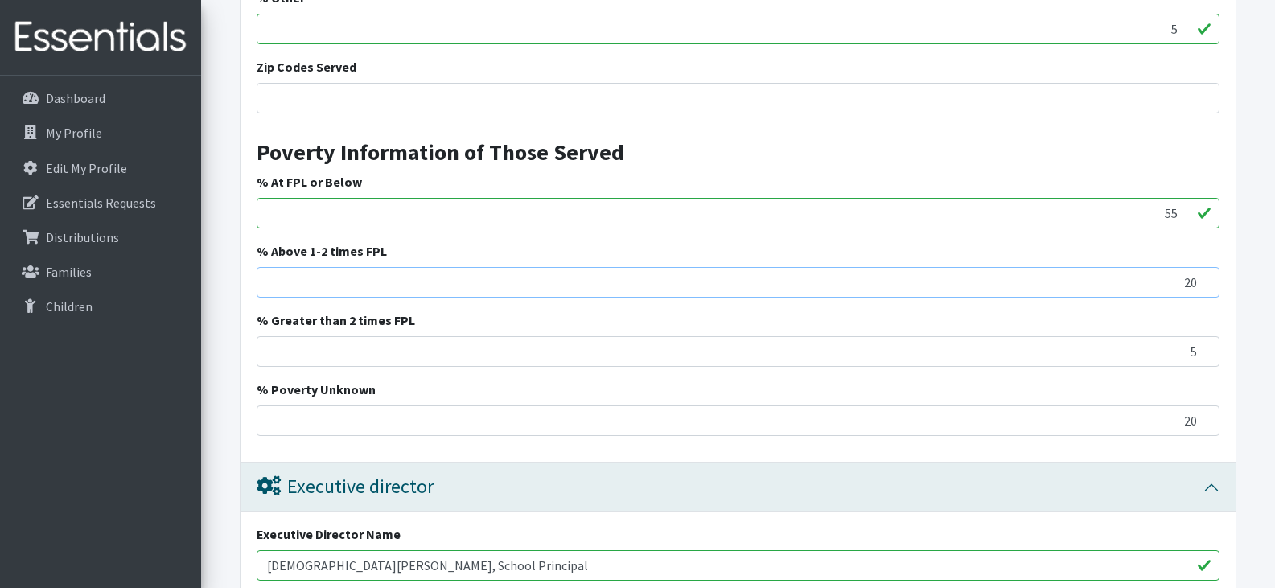
type input "20"
click at [1205, 288] on input "20" at bounding box center [738, 282] width 963 height 31
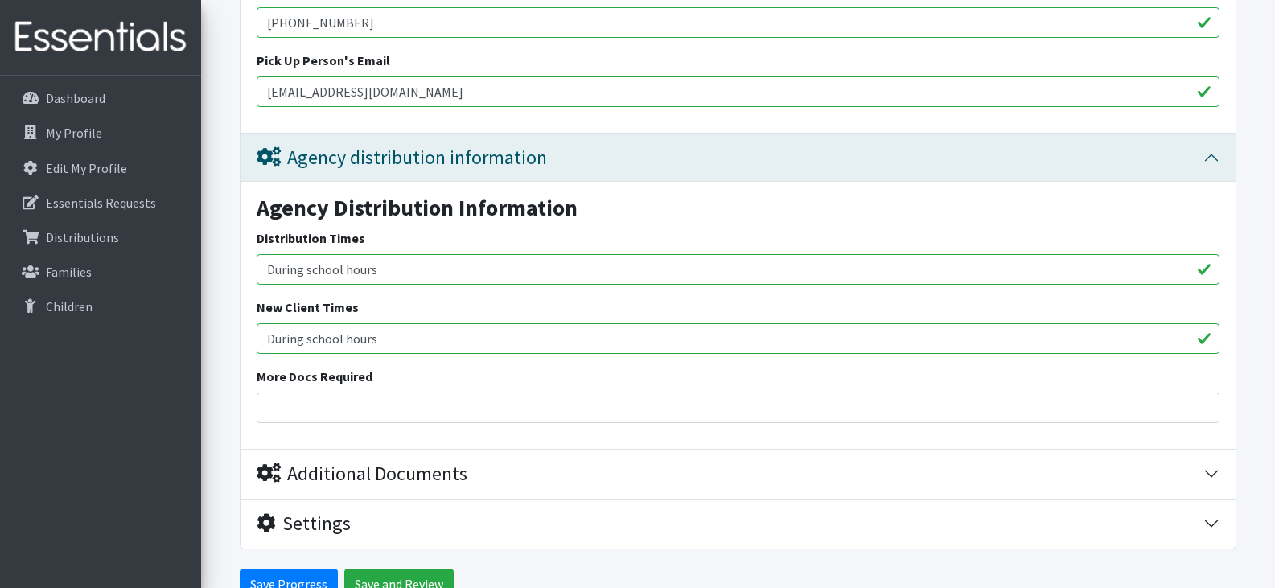
scroll to position [3728, 0]
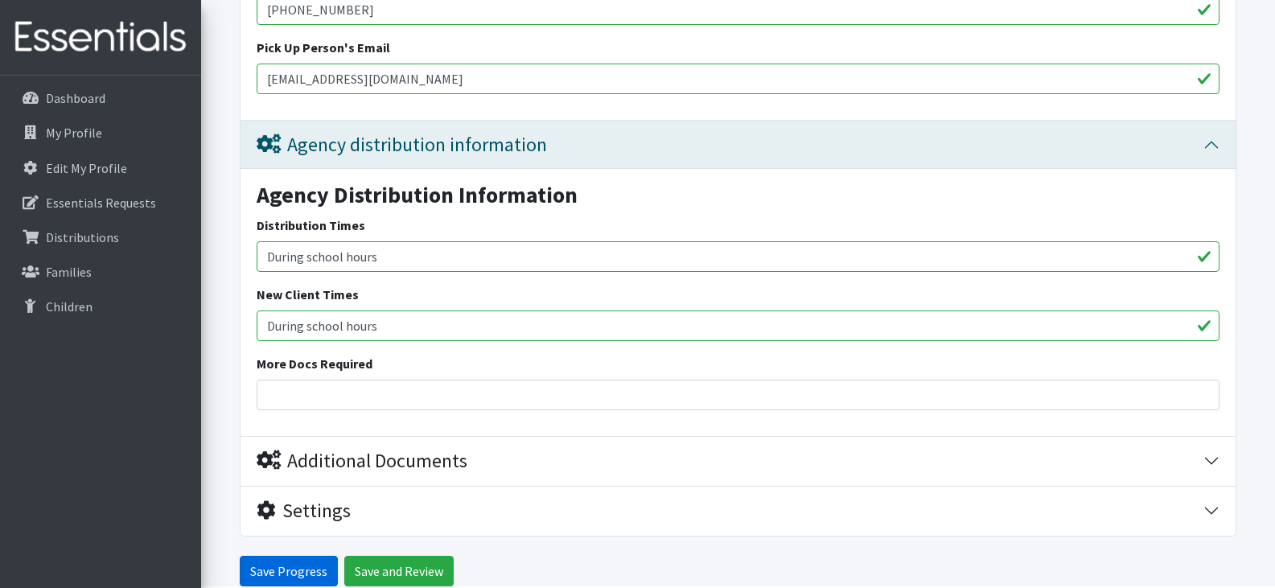
click at [285, 566] on input "Save Progress" at bounding box center [289, 571] width 98 height 31
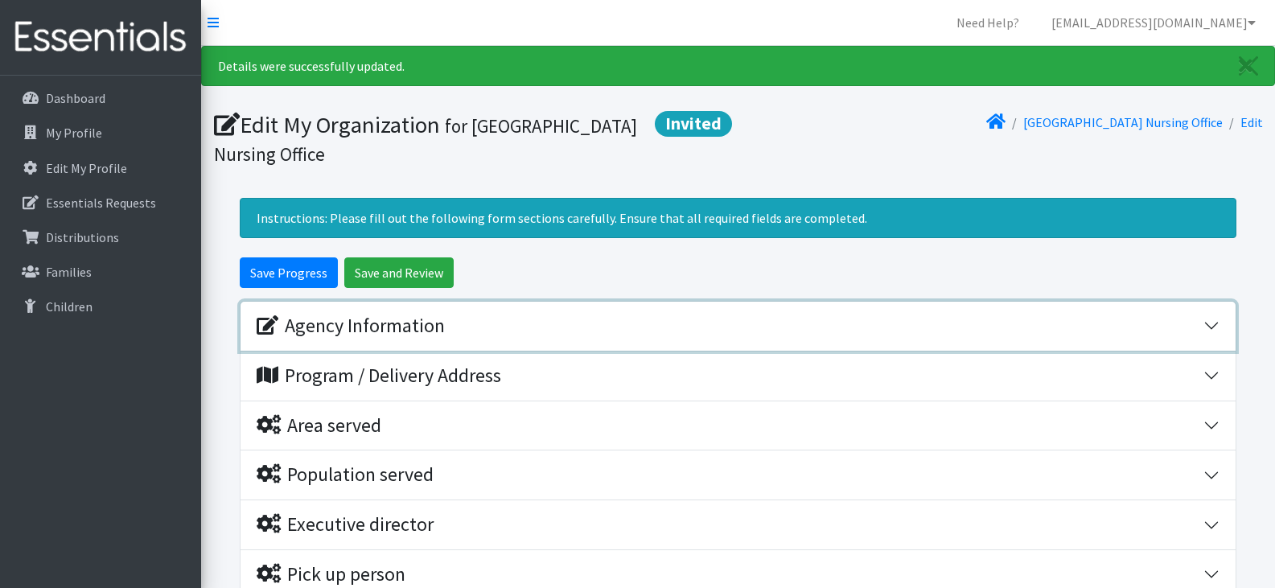
click at [1213, 328] on button "Agency Information" at bounding box center [737, 326] width 995 height 49
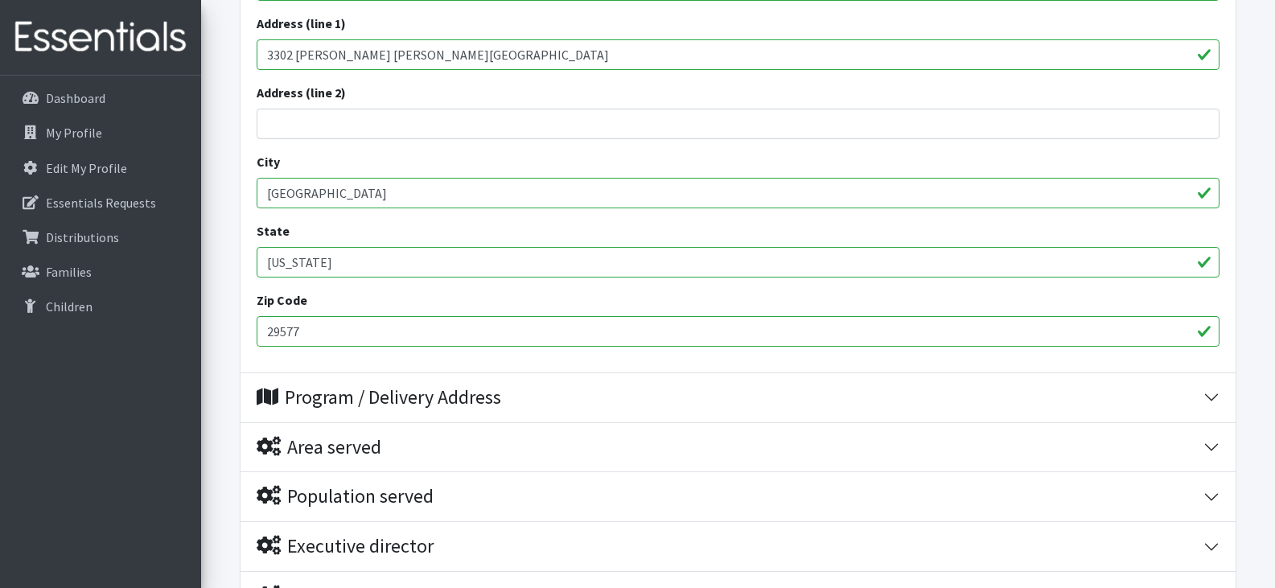
scroll to position [720, 0]
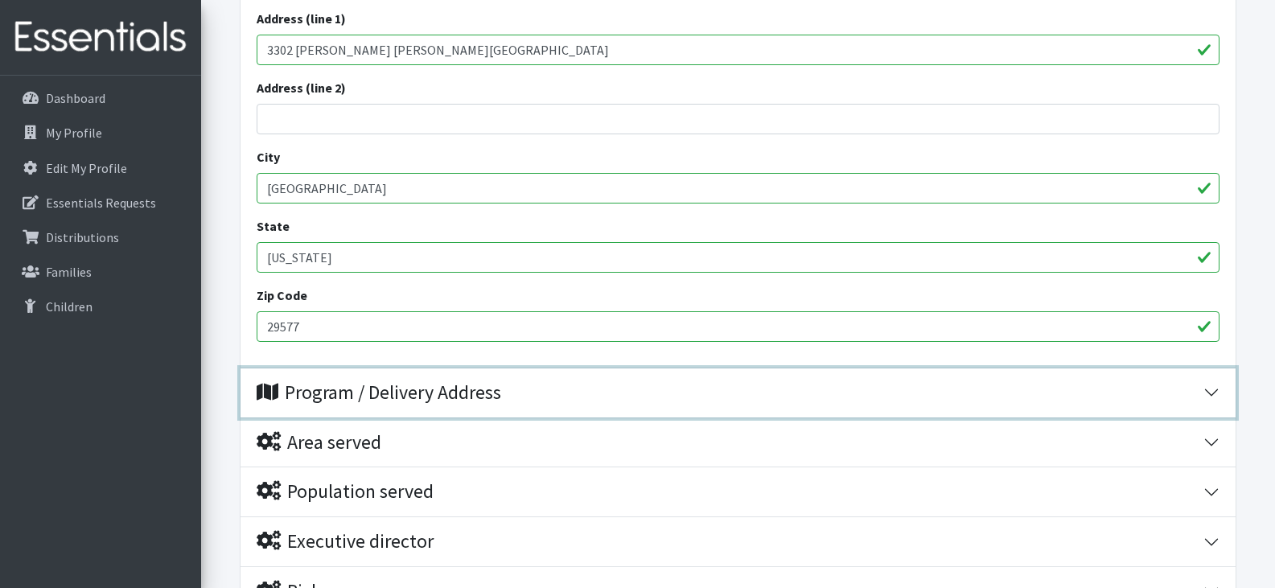
click at [1209, 389] on button "Program / Delivery Address" at bounding box center [737, 392] width 995 height 49
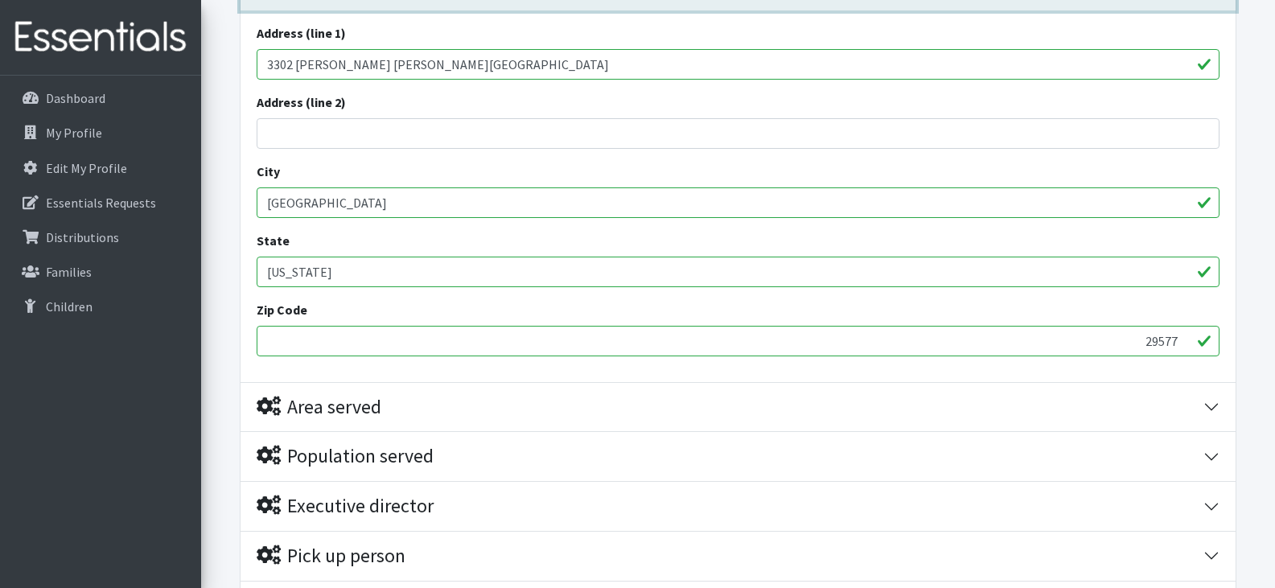
scroll to position [1158, 0]
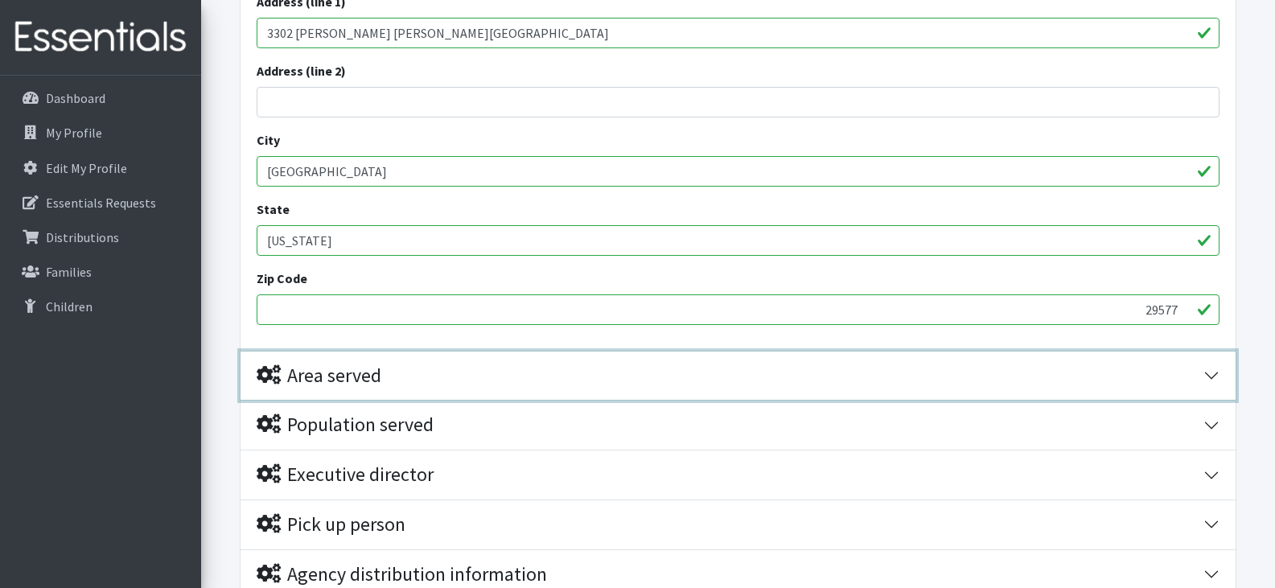
click at [1209, 374] on button "Area served" at bounding box center [737, 375] width 995 height 49
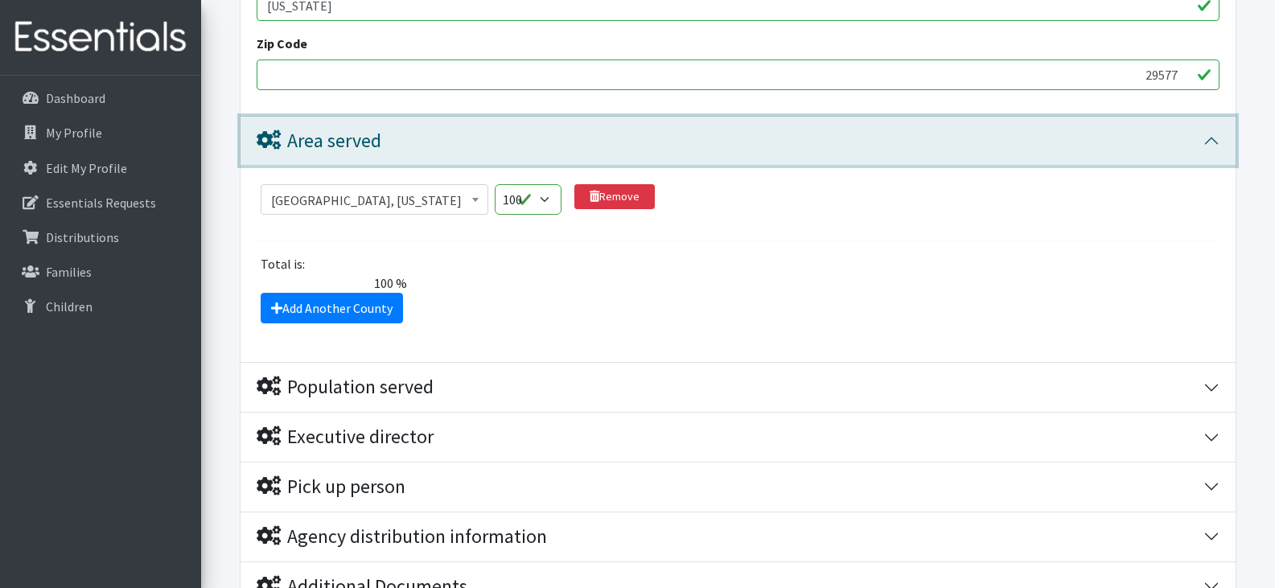
scroll to position [1406, 0]
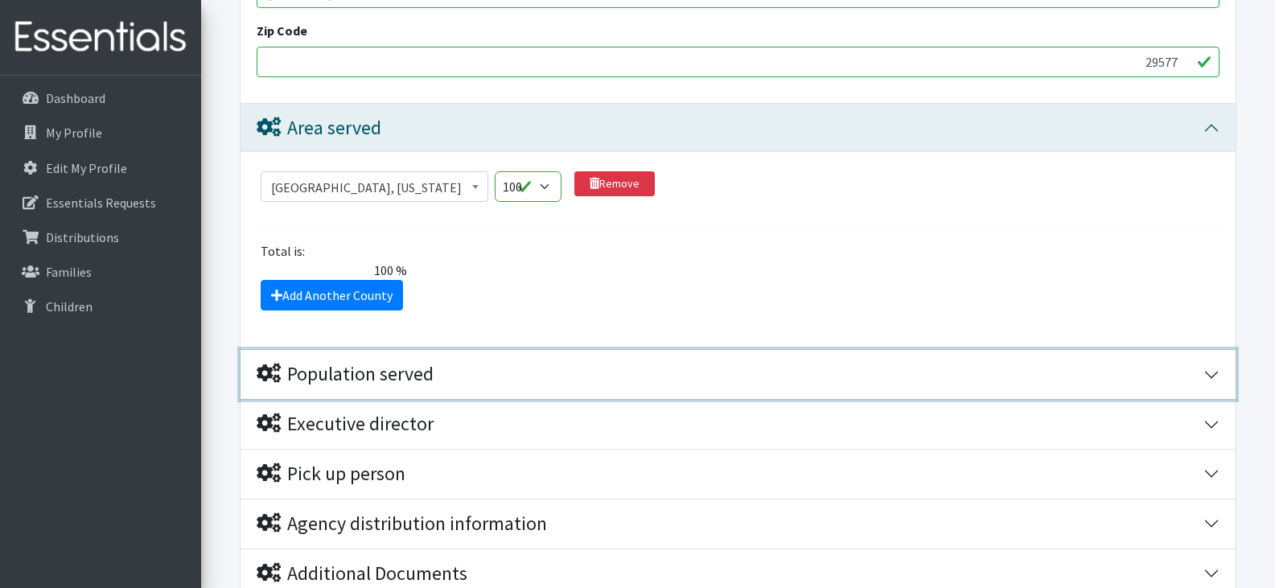
click at [1210, 372] on button "Population served" at bounding box center [737, 374] width 995 height 49
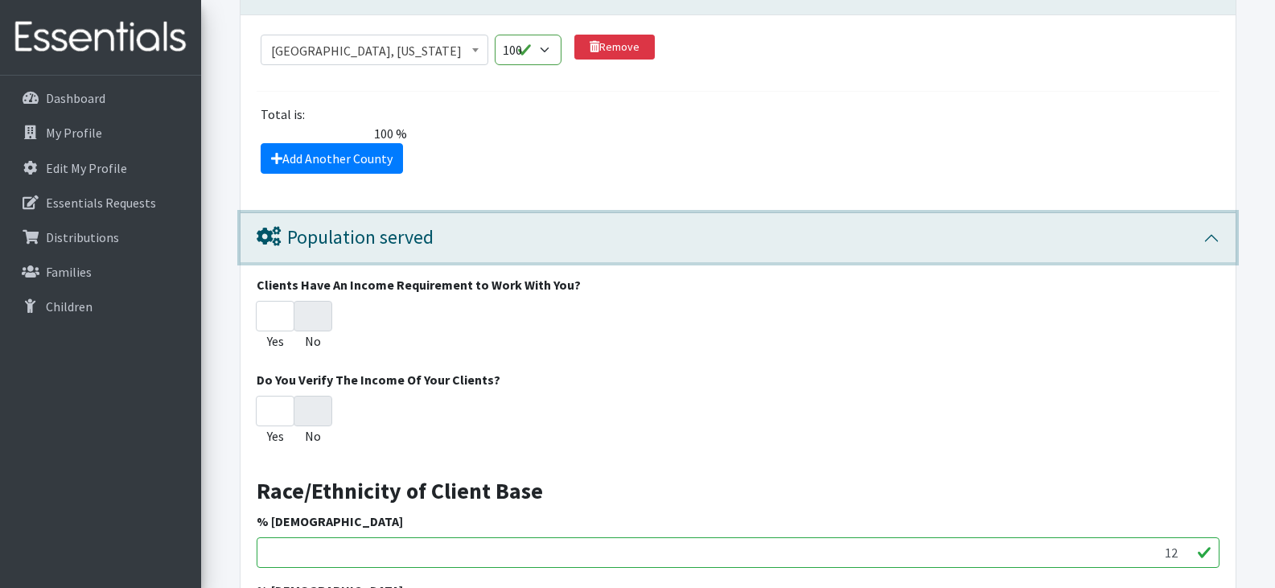
scroll to position [1547, 0]
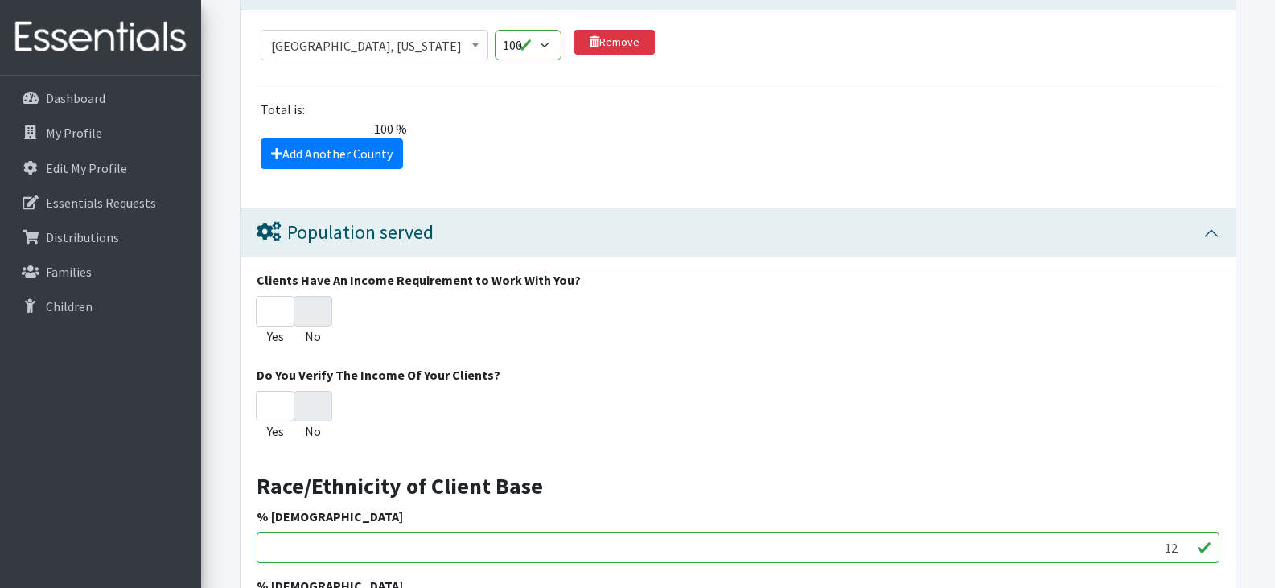
click at [712, 341] on div "Yes No" at bounding box center [738, 324] width 963 height 56
click at [814, 323] on div "Yes No" at bounding box center [738, 324] width 963 height 56
click at [306, 310] on input "No" at bounding box center [313, 311] width 39 height 31
click at [274, 310] on input "Yes" at bounding box center [275, 311] width 39 height 31
radio input "true"
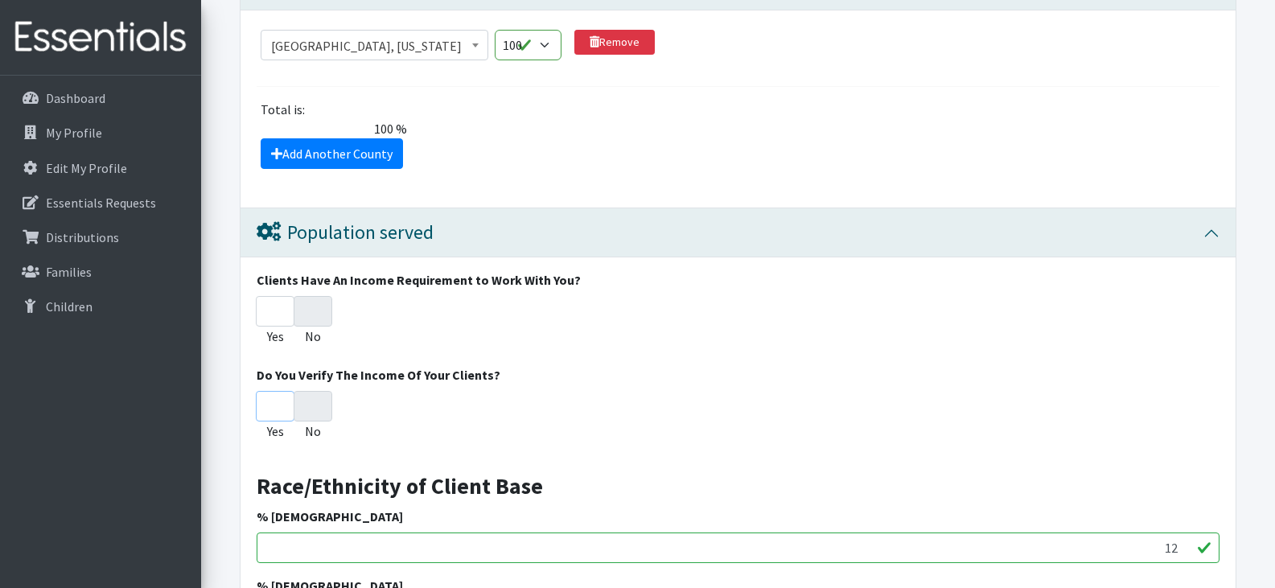
drag, startPoint x: 277, startPoint y: 411, endPoint x: 302, endPoint y: 408, distance: 24.3
click at [302, 408] on div "Yes No" at bounding box center [738, 419] width 963 height 56
click at [313, 400] on input "No" at bounding box center [313, 406] width 39 height 31
drag, startPoint x: 313, startPoint y: 400, endPoint x: 391, endPoint y: 389, distance: 78.8
click at [314, 400] on input "No" at bounding box center [313, 406] width 39 height 31
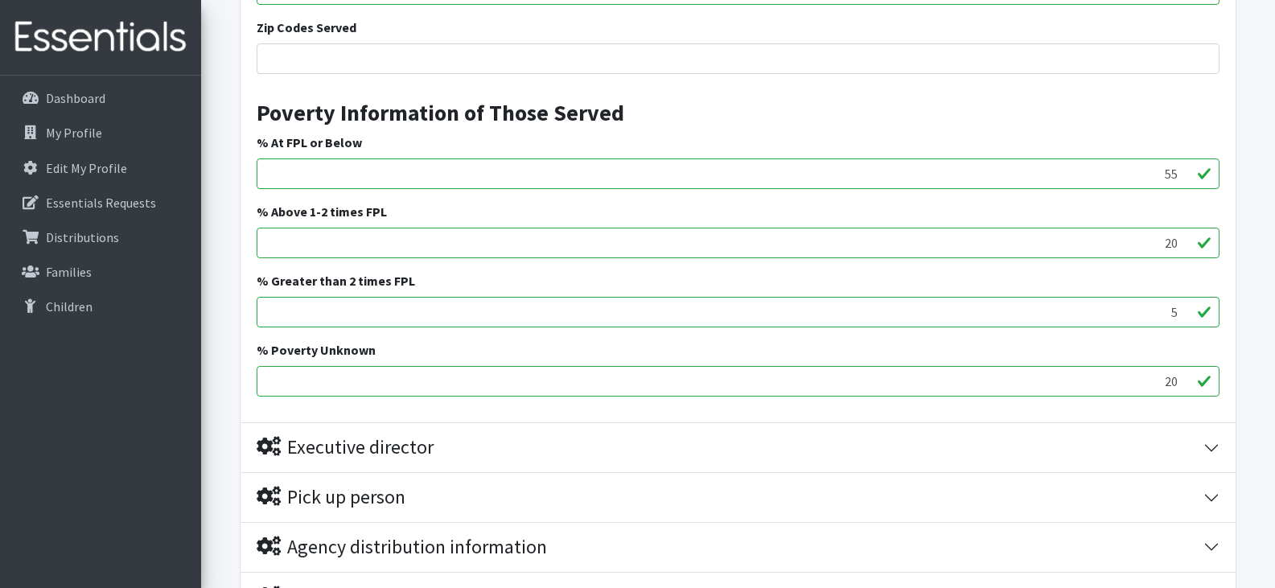
scroll to position [2682, 0]
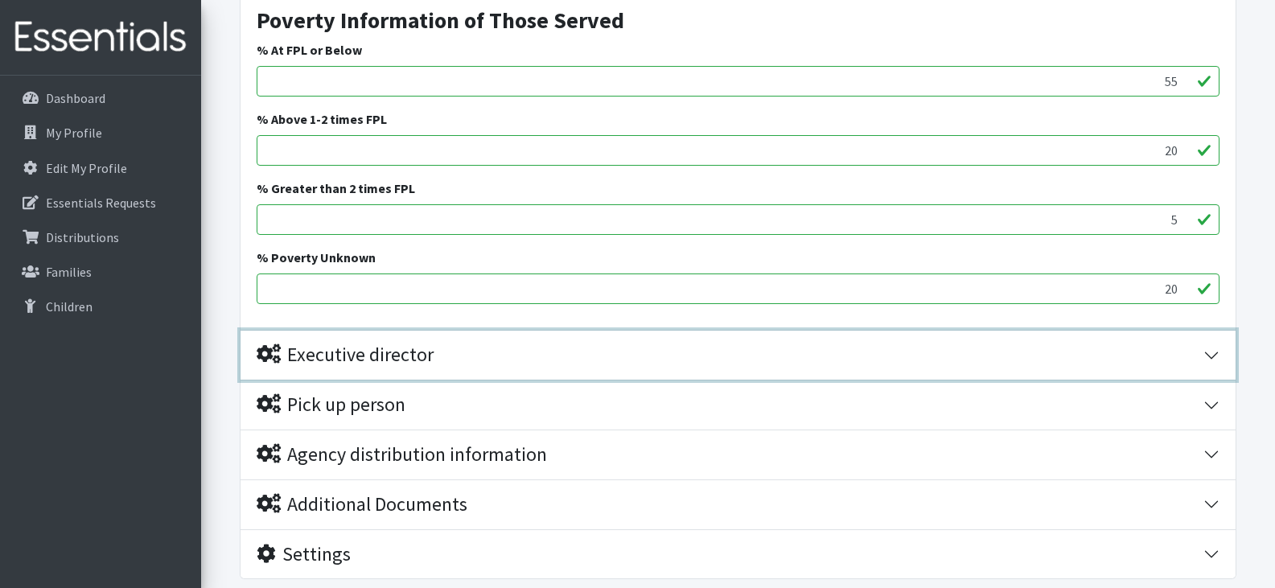
click at [1204, 351] on button "Executive director" at bounding box center [737, 354] width 995 height 49
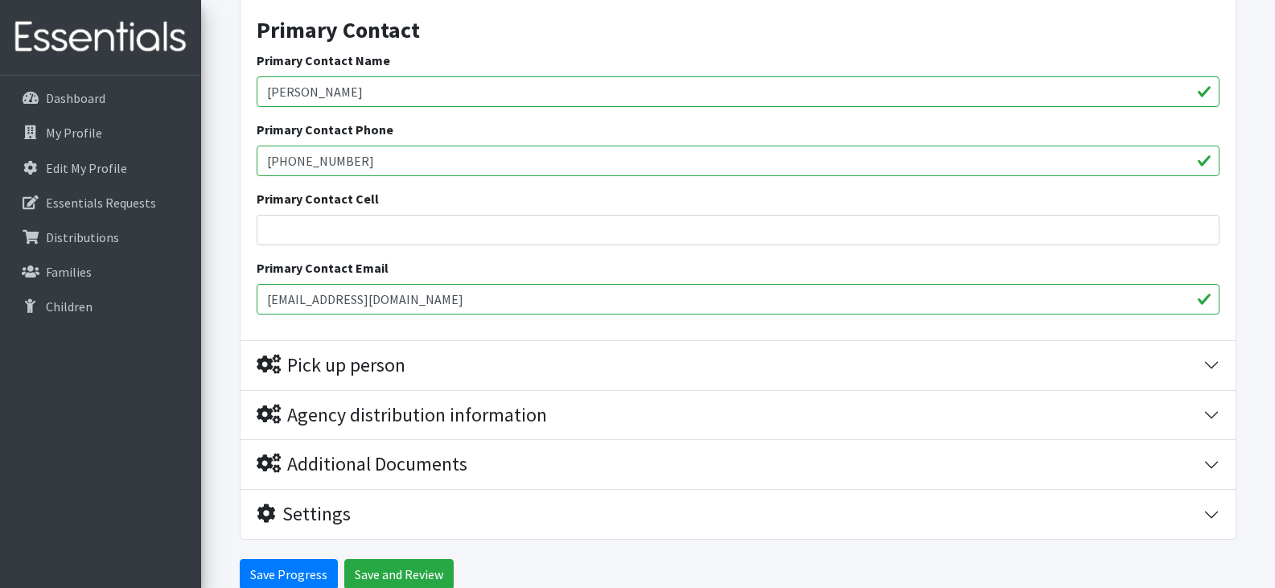
scroll to position [3294, 0]
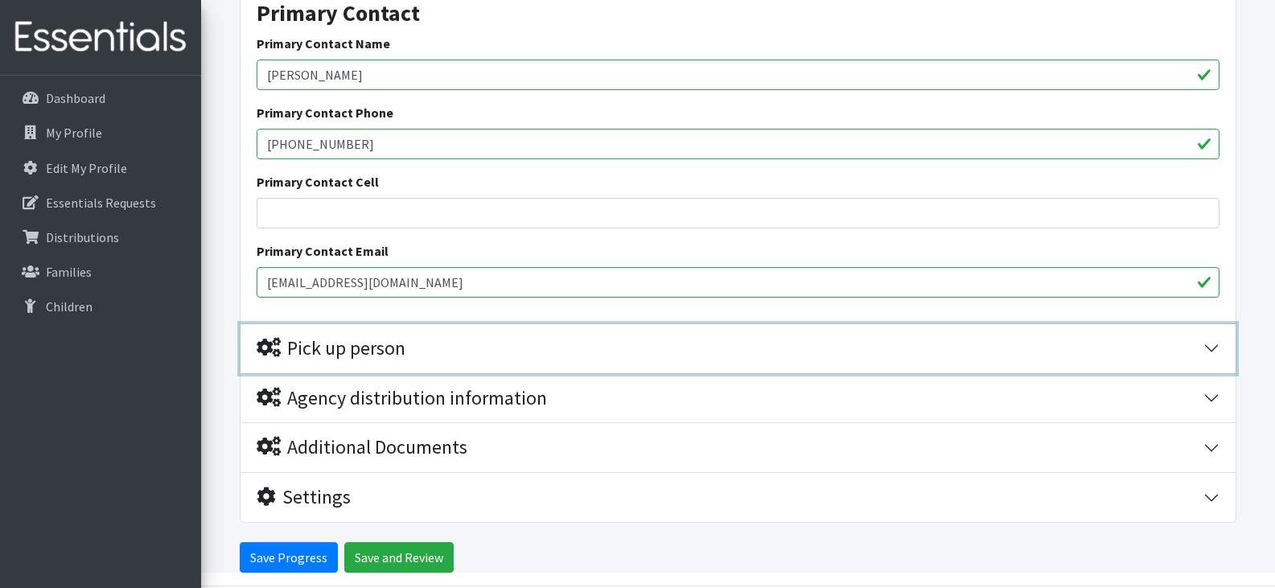
click at [1215, 343] on button "Pick up person" at bounding box center [737, 348] width 995 height 49
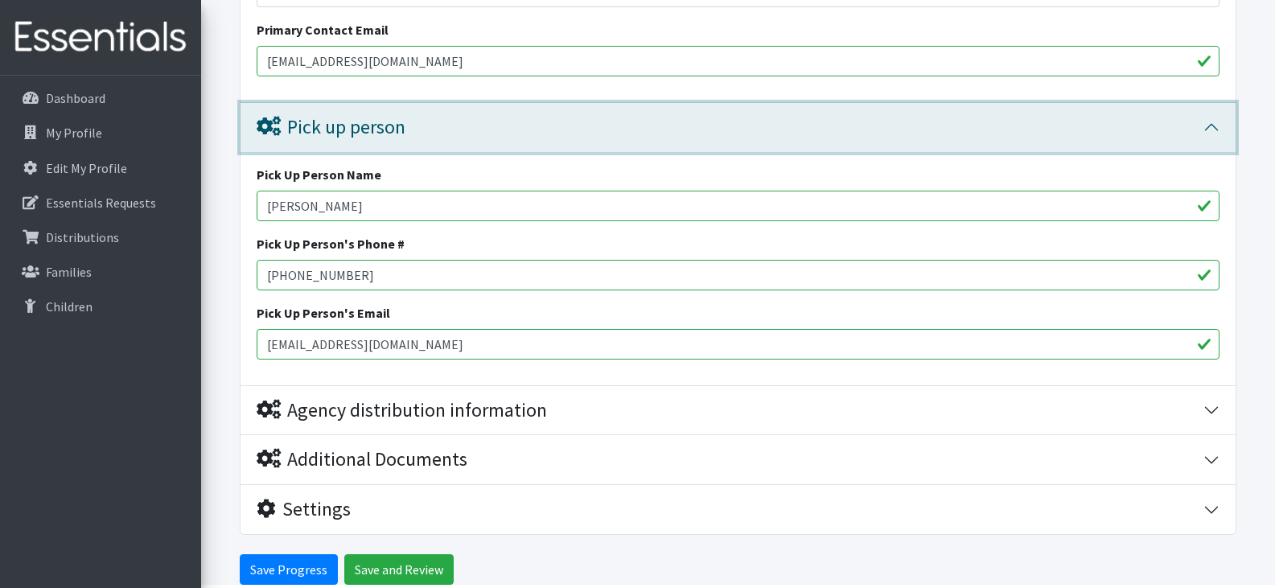
scroll to position [3528, 0]
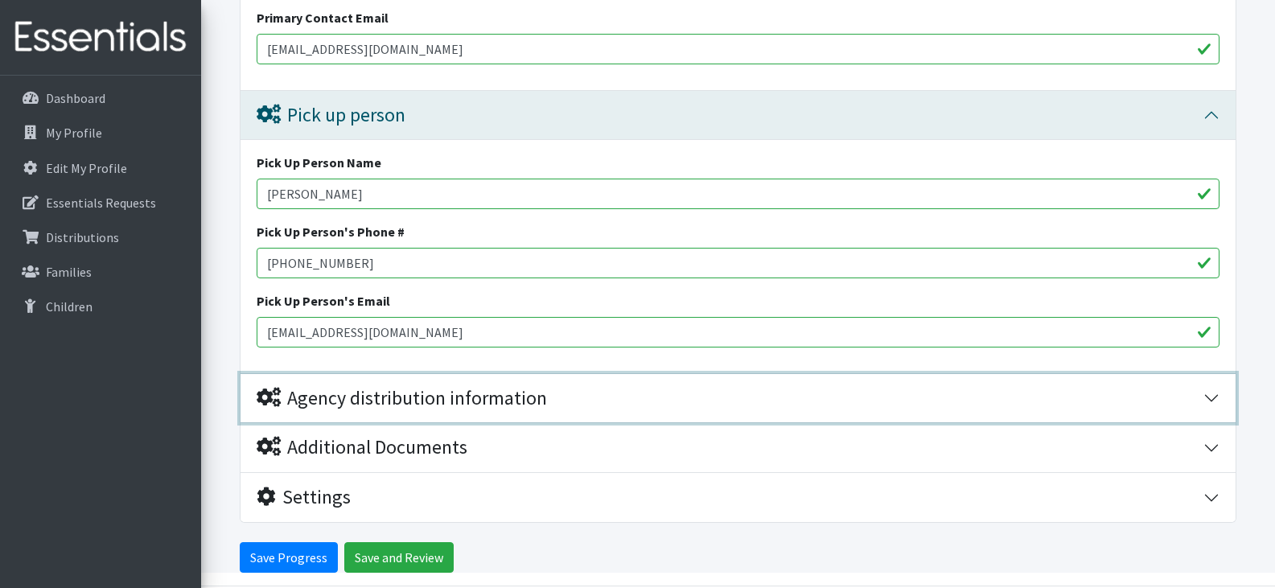
click at [1210, 393] on button "Agency distribution information" at bounding box center [737, 398] width 995 height 49
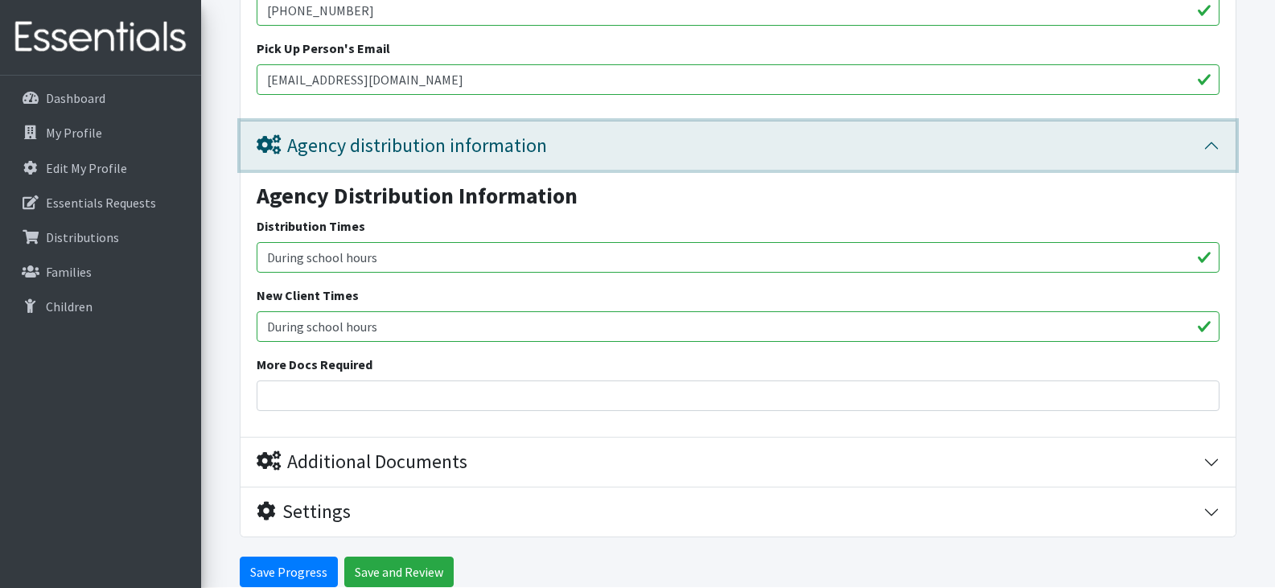
scroll to position [3795, 0]
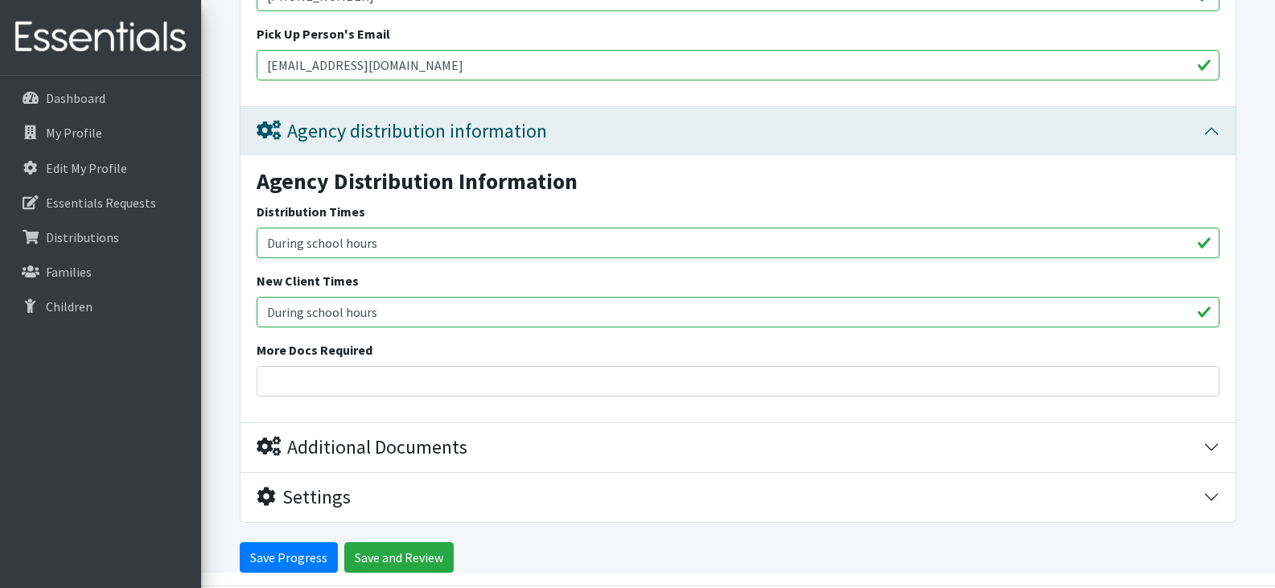
click at [398, 243] on input "During school hours" at bounding box center [738, 243] width 963 height 31
type input "During school hours 8am-3pm"
click at [418, 310] on input "During school hours" at bounding box center [738, 312] width 963 height 31
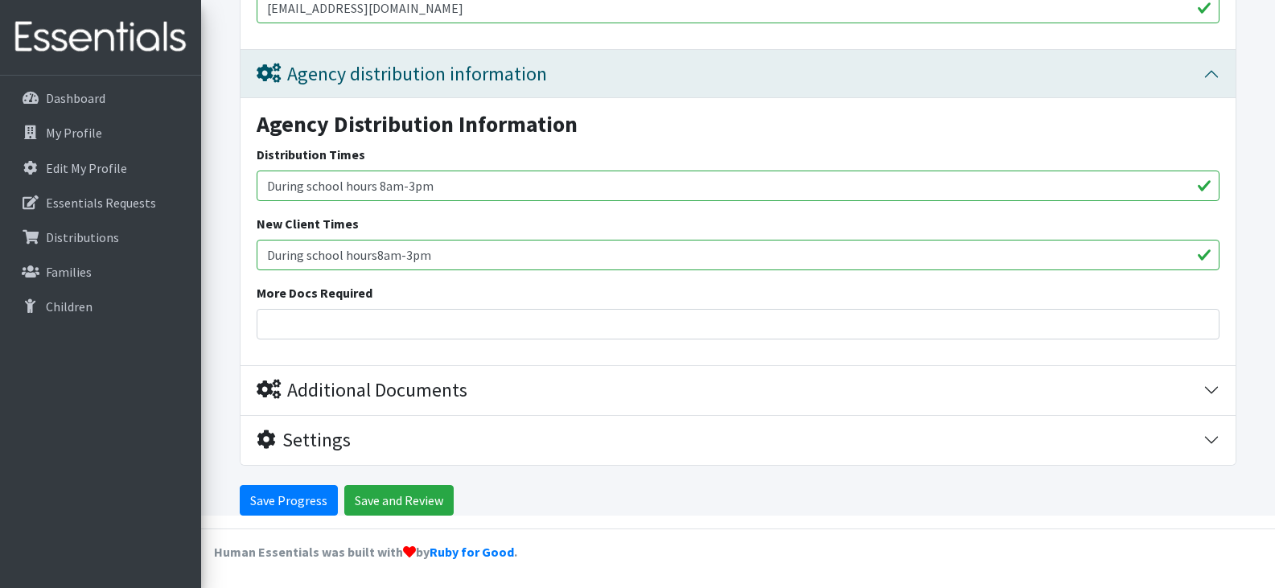
type input "During school hours8am-3pm"
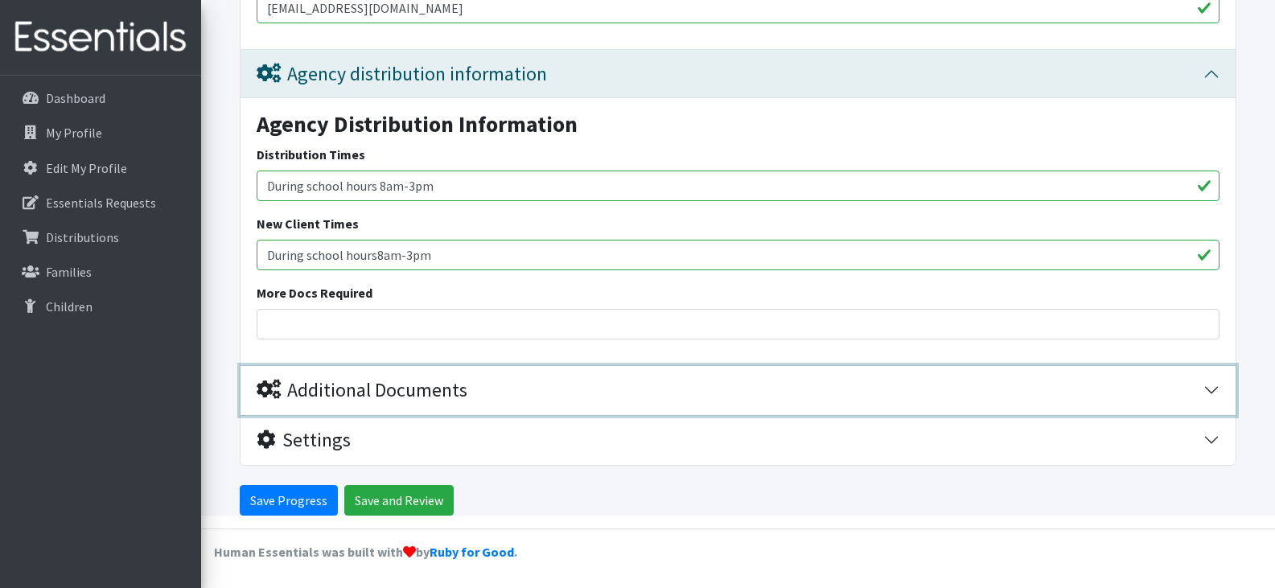
click at [1208, 384] on button "Additional Documents" at bounding box center [737, 390] width 995 height 49
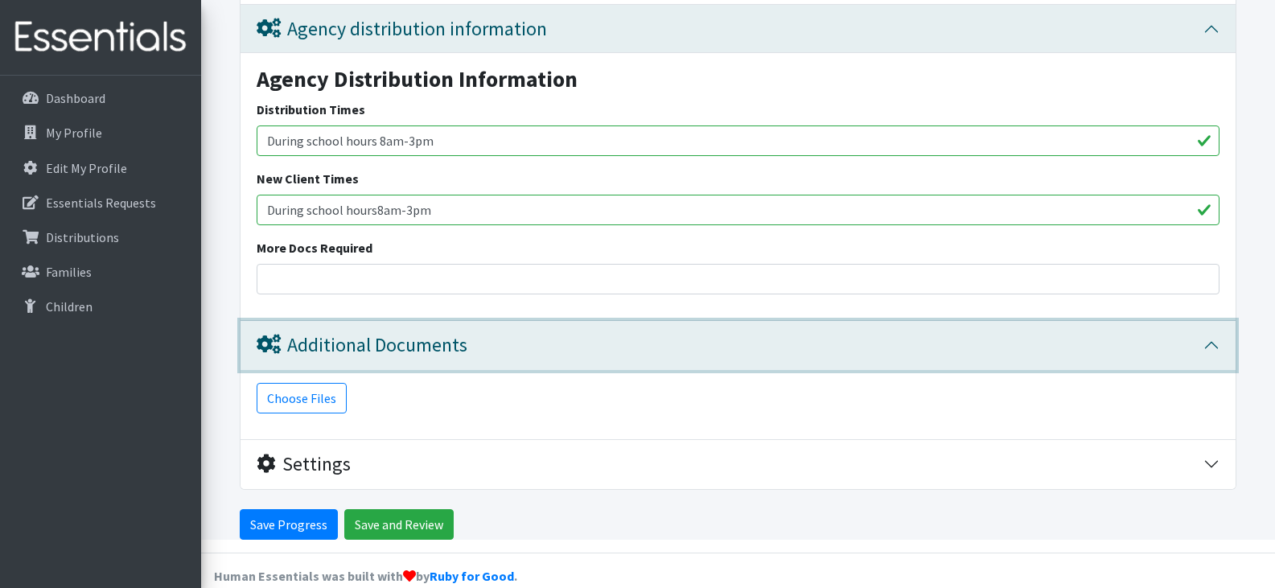
scroll to position [3921, 0]
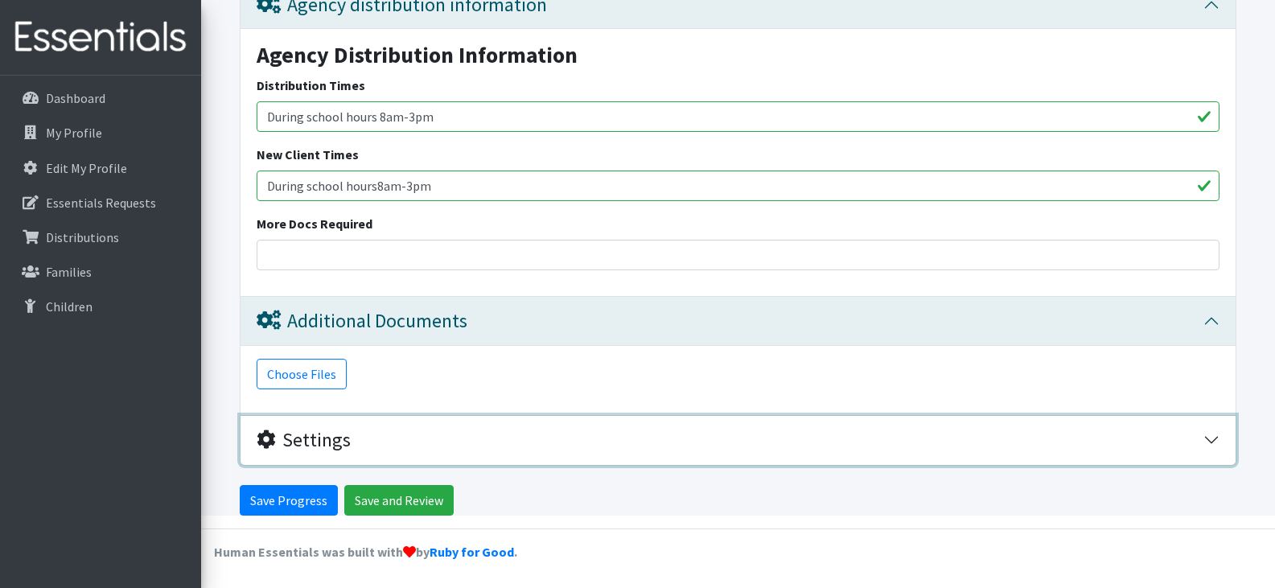
click at [1208, 433] on button "Settings" at bounding box center [737, 440] width 995 height 49
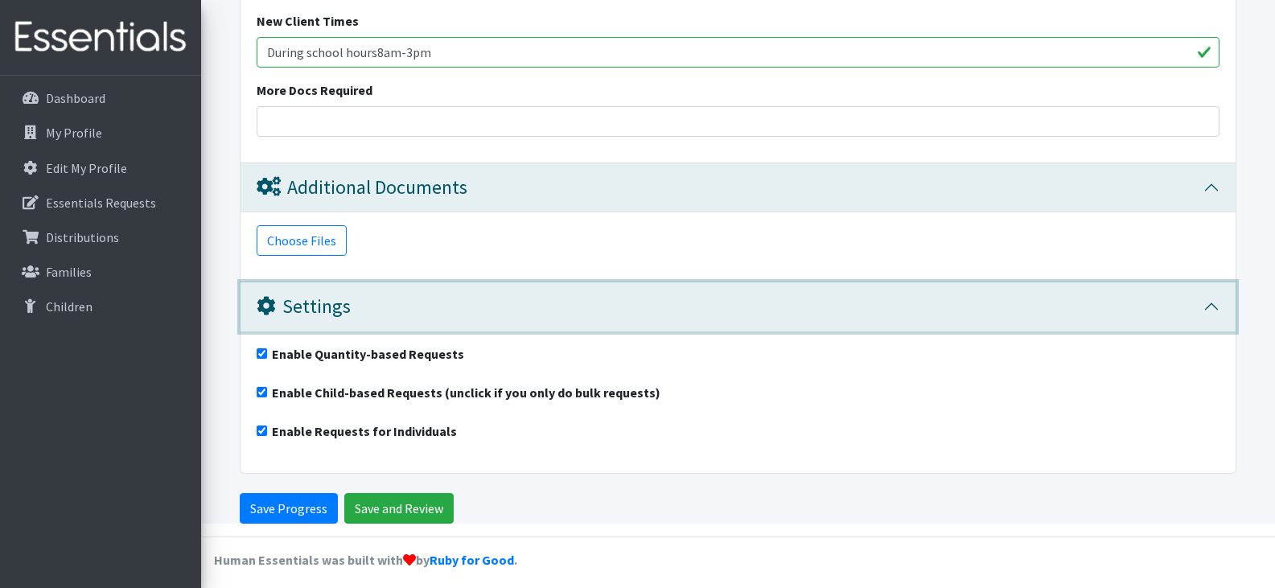
scroll to position [4062, 0]
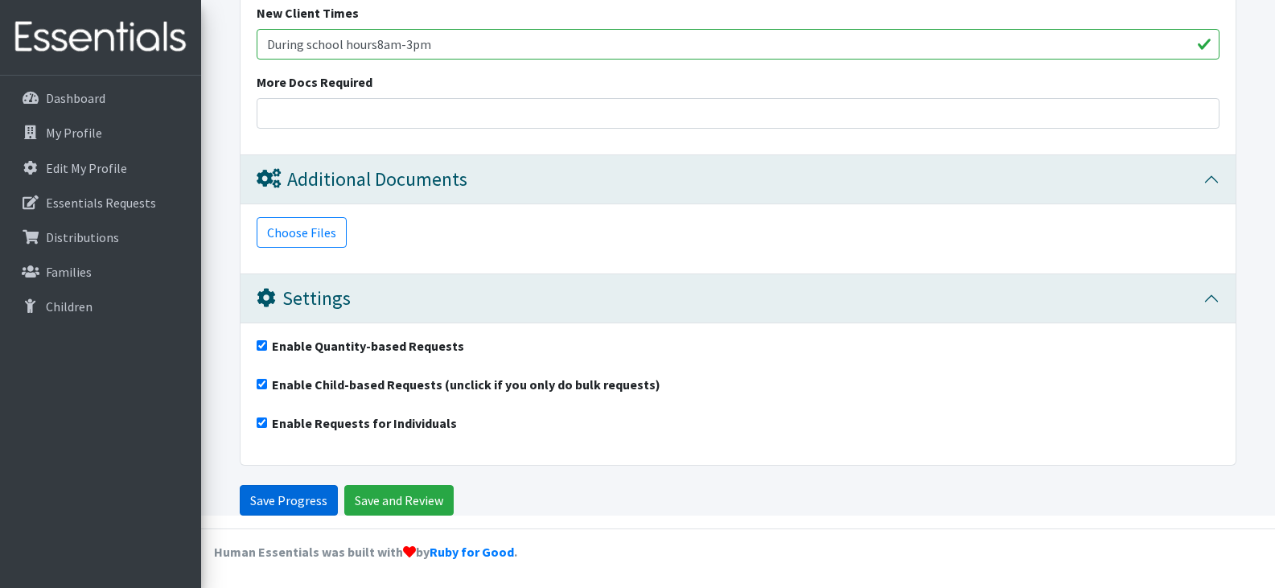
click at [281, 499] on input "Save Progress" at bounding box center [289, 500] width 98 height 31
